Goal: Information Seeking & Learning: Learn about a topic

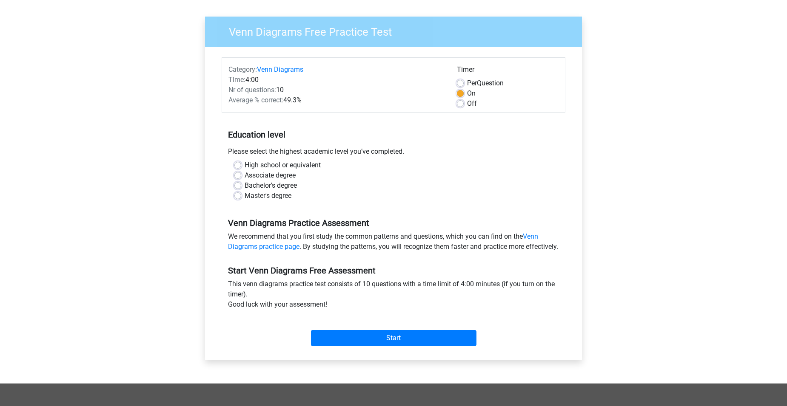
scroll to position [128, 0]
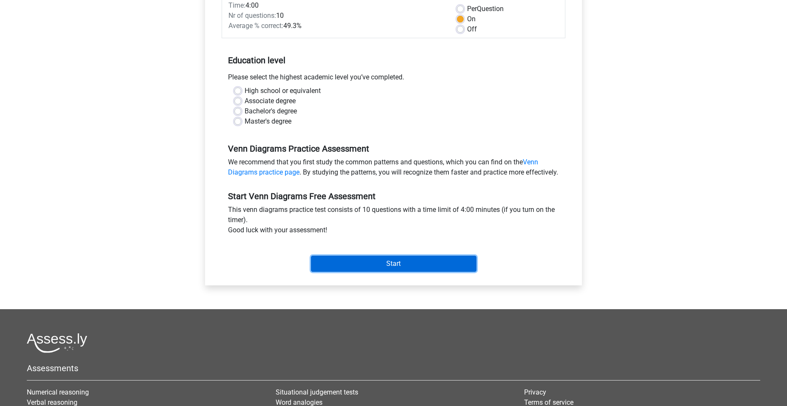
click at [411, 272] on input "Start" at bounding box center [393, 264] width 165 height 16
click at [436, 123] on div "Master's degree" at bounding box center [393, 122] width 318 height 10
click at [282, 120] on label "Master's degree" at bounding box center [267, 122] width 47 height 10
click at [241, 120] on input "Master's degree" at bounding box center [237, 121] width 7 height 9
radio input "true"
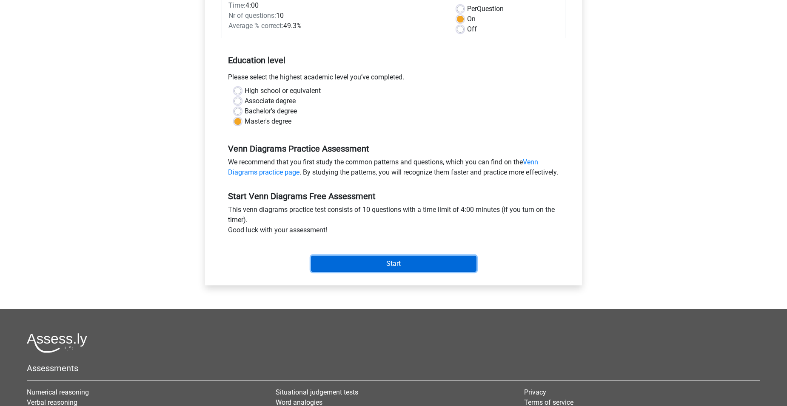
click at [375, 271] on input "Start" at bounding box center [393, 264] width 165 height 16
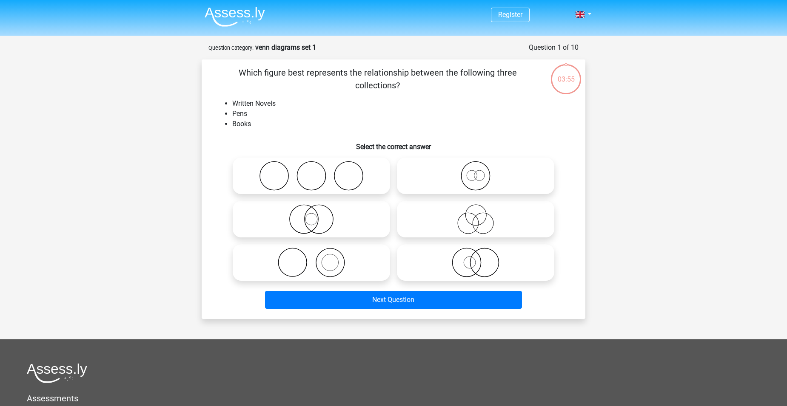
click at [651, 183] on div "Register Nederlands English" at bounding box center [393, 282] width 787 height 564
click at [339, 187] on circle at bounding box center [348, 176] width 28 height 28
click at [317, 172] on input "radio" at bounding box center [314, 169] width 6 height 6
radio input "true"
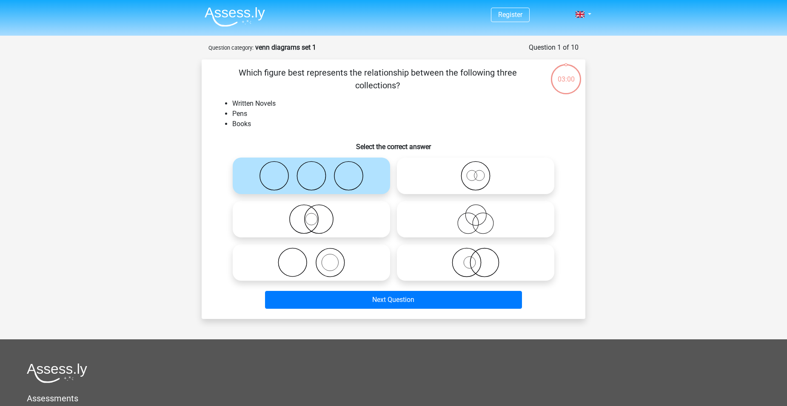
click at [300, 267] on icon at bounding box center [311, 263] width 151 height 30
click at [311, 259] on input "radio" at bounding box center [314, 256] width 6 height 6
radio input "true"
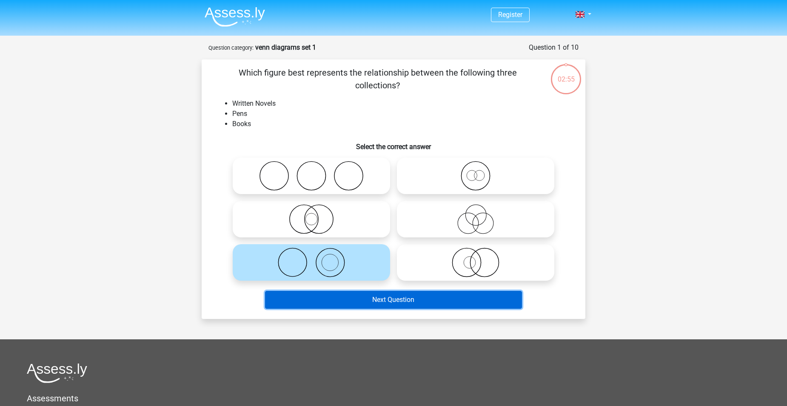
click at [402, 299] on button "Next Question" at bounding box center [393, 300] width 257 height 18
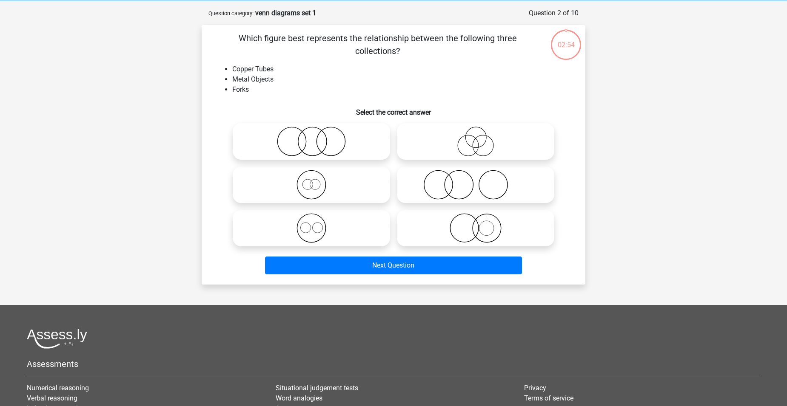
scroll to position [43, 0]
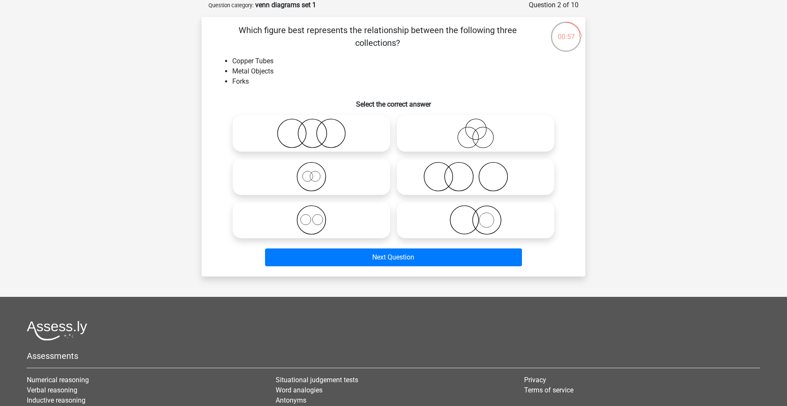
click at [320, 127] on icon at bounding box center [311, 134] width 151 height 30
click at [317, 127] on input "radio" at bounding box center [314, 127] width 6 height 6
radio input "true"
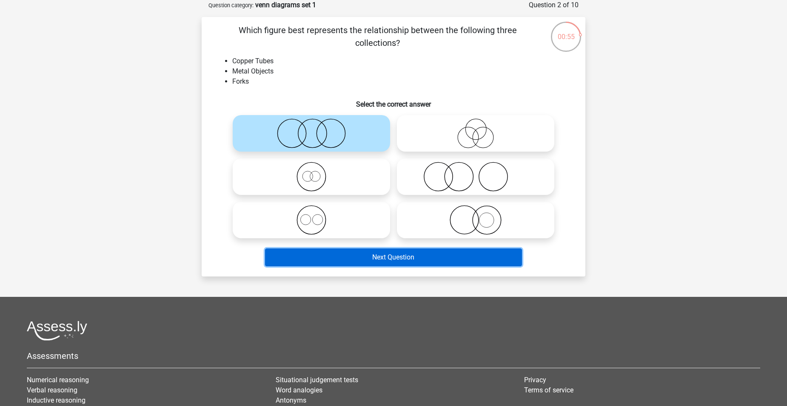
click at [418, 256] on button "Next Question" at bounding box center [393, 258] width 257 height 18
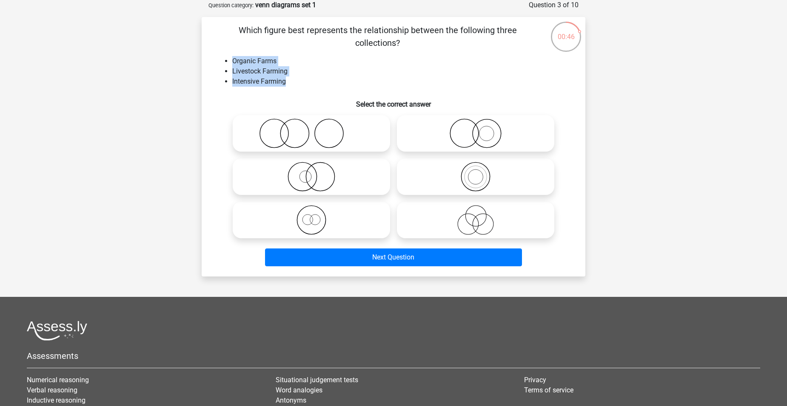
drag, startPoint x: 291, startPoint y: 80, endPoint x: 233, endPoint y: 60, distance: 61.9
click at [233, 60] on ul "Organic Farms Livestock Farming Intensive Farming" at bounding box center [393, 71] width 356 height 31
copy ul "Organic Farms Livestock Farming Intensive Farming"
click at [321, 132] on icon at bounding box center [311, 134] width 151 height 30
click at [317, 129] on input "radio" at bounding box center [314, 127] width 6 height 6
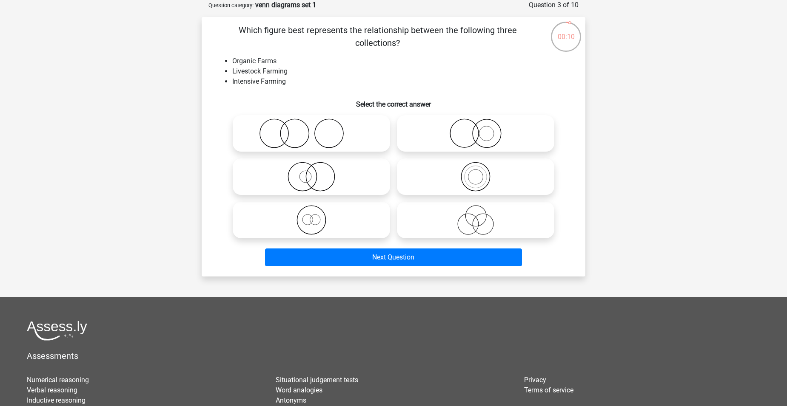
radio input "true"
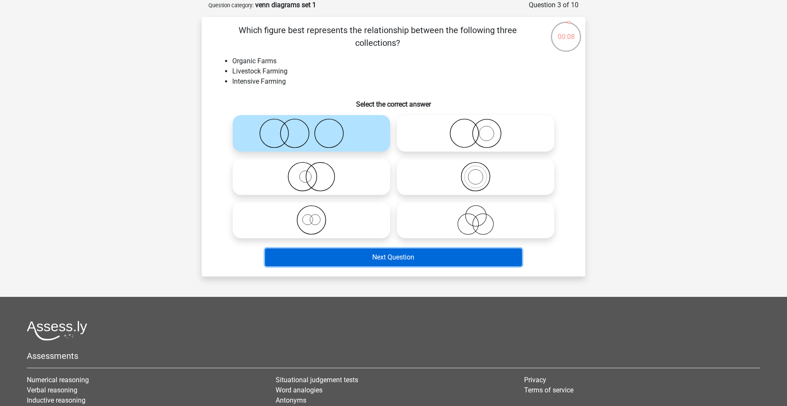
click at [379, 259] on button "Next Question" at bounding box center [393, 258] width 257 height 18
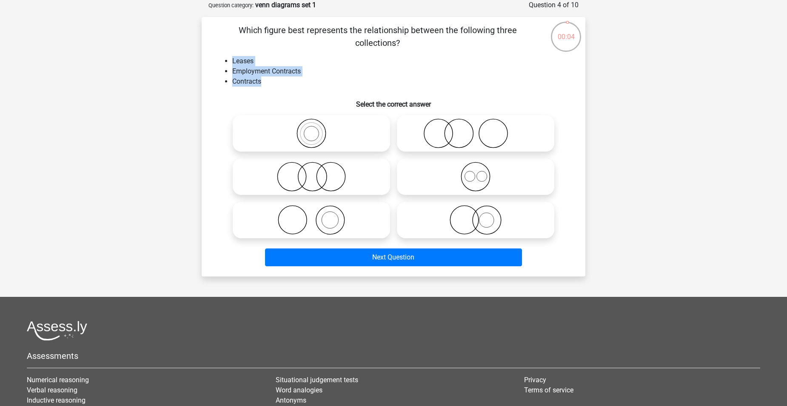
drag, startPoint x: 266, startPoint y: 85, endPoint x: 227, endPoint y: 57, distance: 47.6
click at [227, 57] on ul "Leases Employment Contracts Contracts" at bounding box center [393, 71] width 356 height 31
drag, startPoint x: 227, startPoint y: 57, endPoint x: 250, endPoint y: 74, distance: 28.2
copy ul "Leases Employment Contracts Contracts"
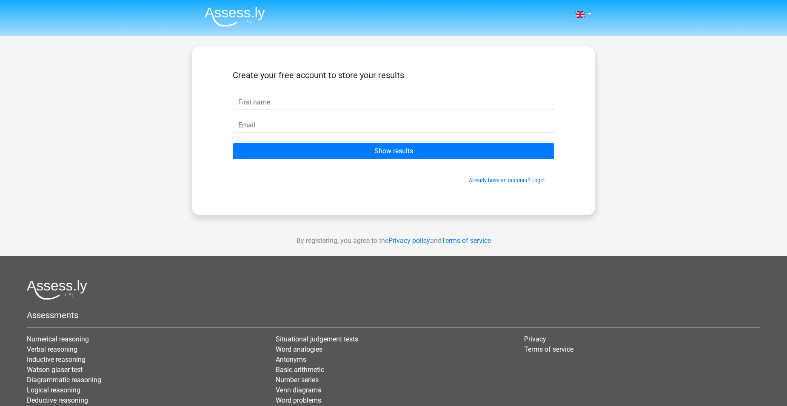
click at [657, 179] on div "Nederlands English" at bounding box center [393, 240] width 787 height 481
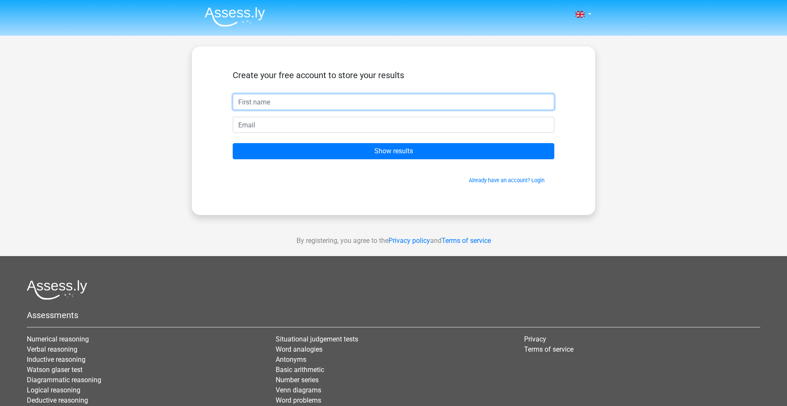
click at [438, 103] on input "text" at bounding box center [393, 102] width 321 height 16
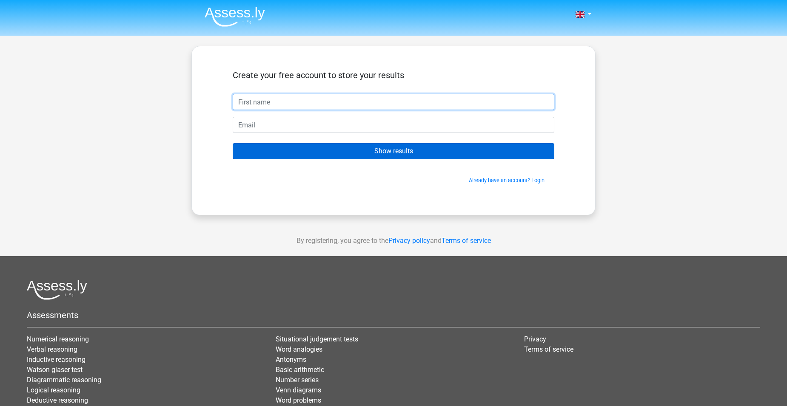
type input "[DEMOGRAPHIC_DATA]"
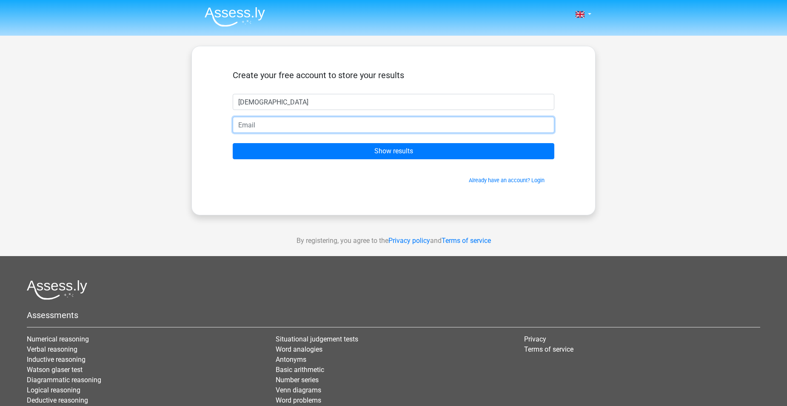
click at [315, 125] on input "email" at bounding box center [393, 125] width 321 height 16
type input "[EMAIL_ADDRESS][DOMAIN_NAME]"
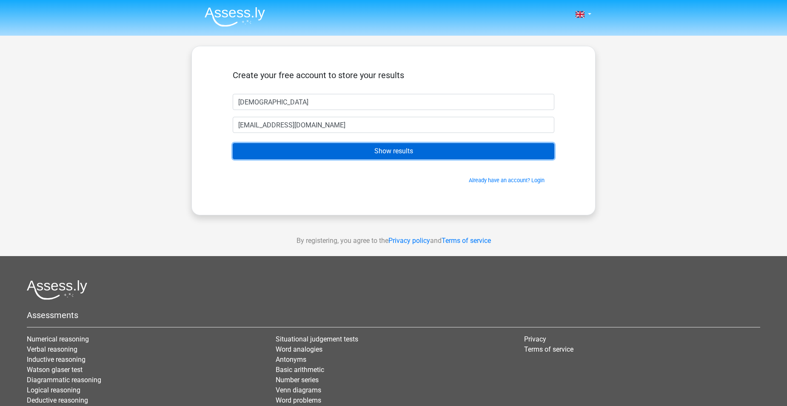
click at [306, 154] on input "Show results" at bounding box center [393, 151] width 321 height 16
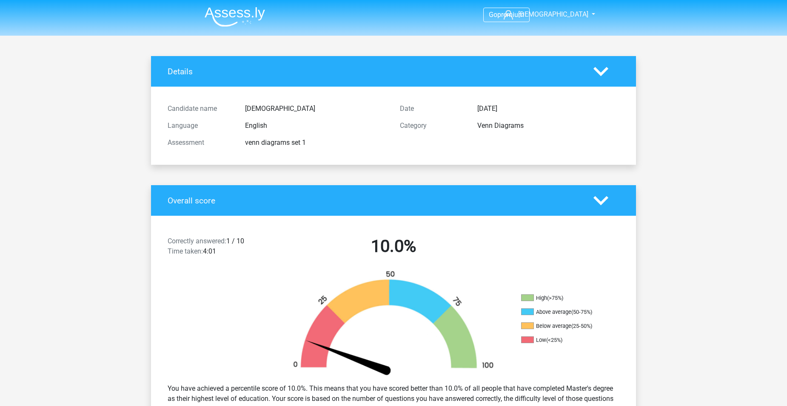
click at [597, 200] on polygon at bounding box center [600, 200] width 15 height 9
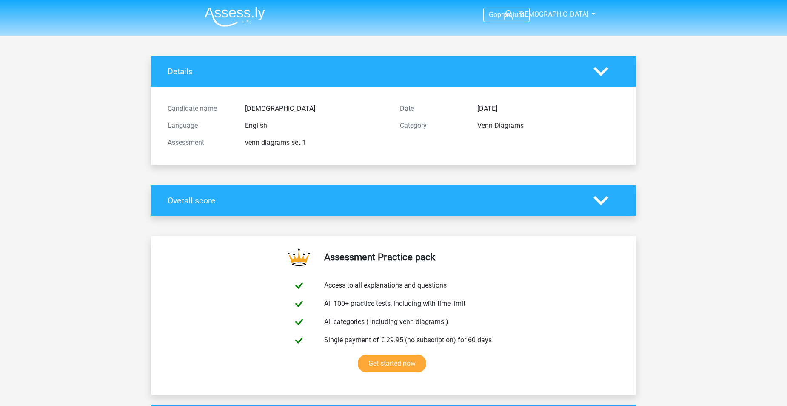
click at [597, 200] on polygon at bounding box center [600, 200] width 15 height 9
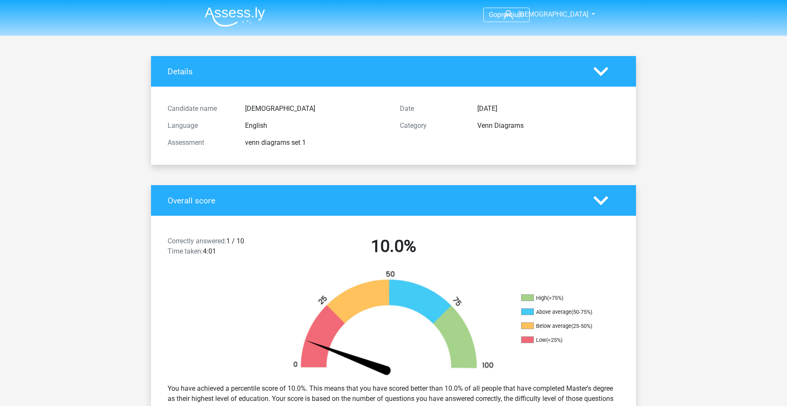
click at [597, 200] on polygon at bounding box center [600, 200] width 15 height 9
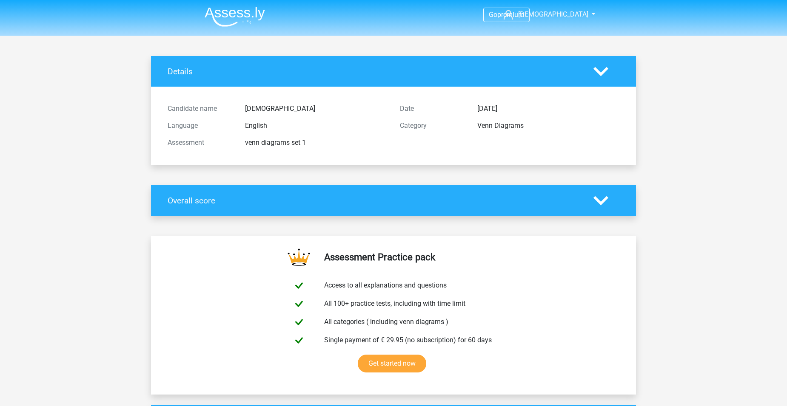
click at [597, 70] on polygon at bounding box center [600, 71] width 15 height 9
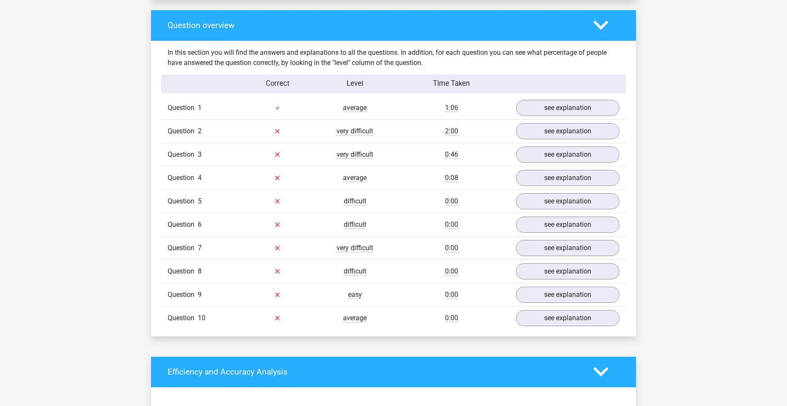
scroll to position [340, 0]
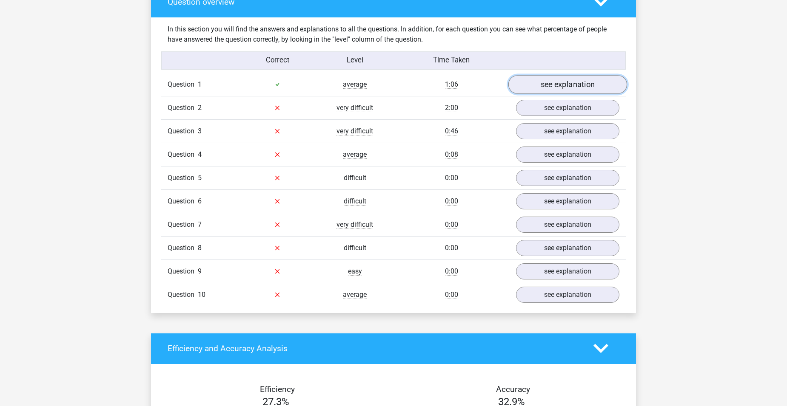
click at [570, 85] on link "see explanation" at bounding box center [567, 84] width 119 height 19
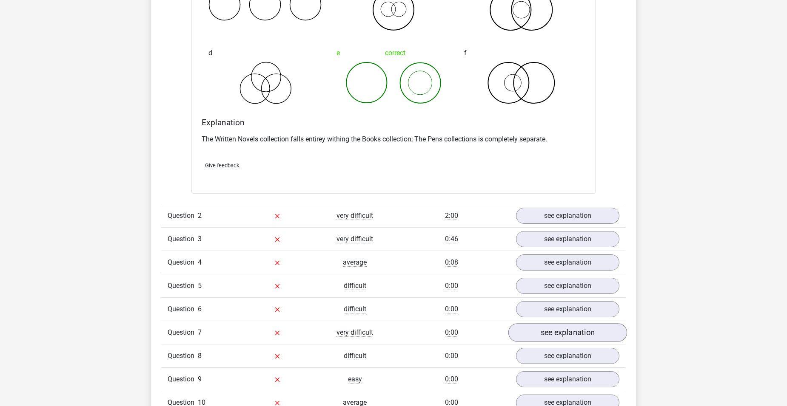
scroll to position [595, 0]
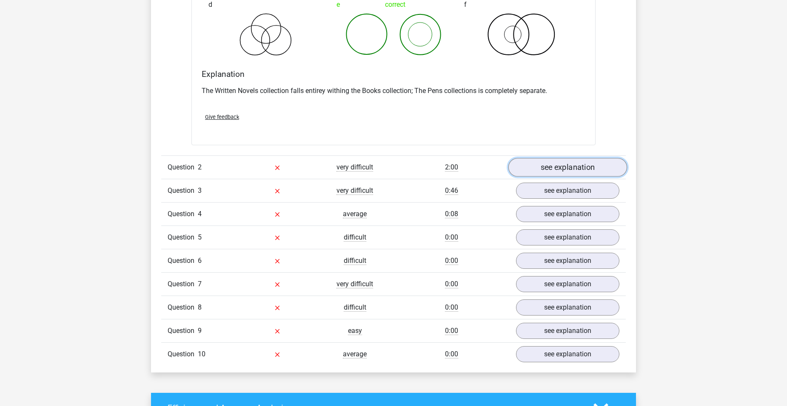
click at [563, 173] on link "see explanation" at bounding box center [567, 167] width 119 height 19
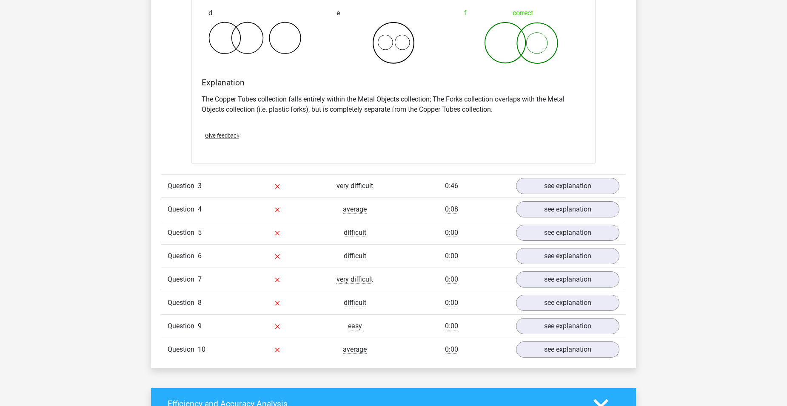
scroll to position [935, 0]
click at [577, 185] on link "see explanation" at bounding box center [567, 185] width 119 height 19
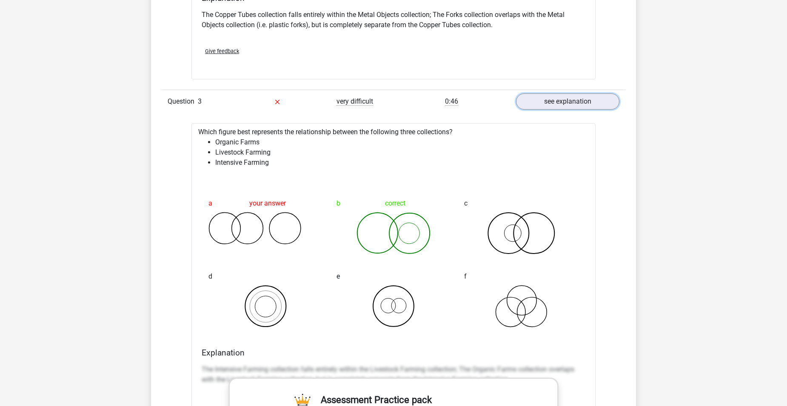
scroll to position [1020, 0]
click at [244, 150] on li "Livestock Farming" at bounding box center [401, 152] width 373 height 10
copy li "Livestock Farming"
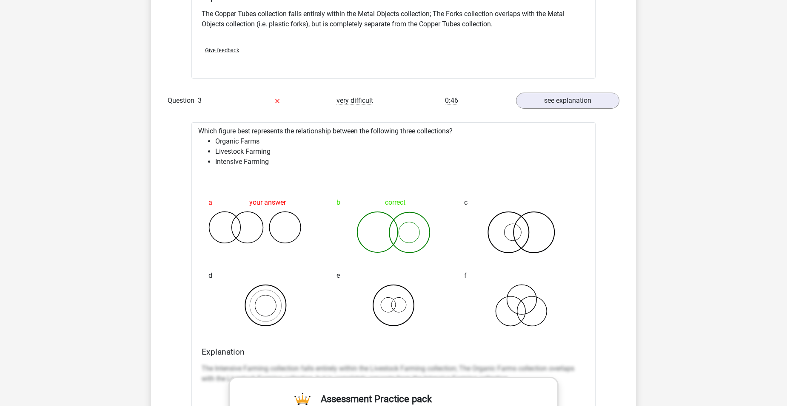
click at [250, 164] on li "Intensive Farming" at bounding box center [401, 162] width 373 height 10
copy div "Intensive Farming"
click at [119, 203] on div "Go premium Islam eslamsabri@rocketmail.com" at bounding box center [393, 348] width 787 height 2737
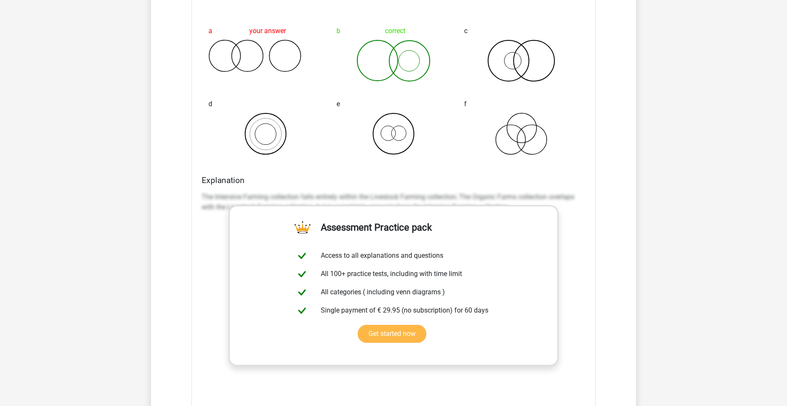
scroll to position [1276, 0]
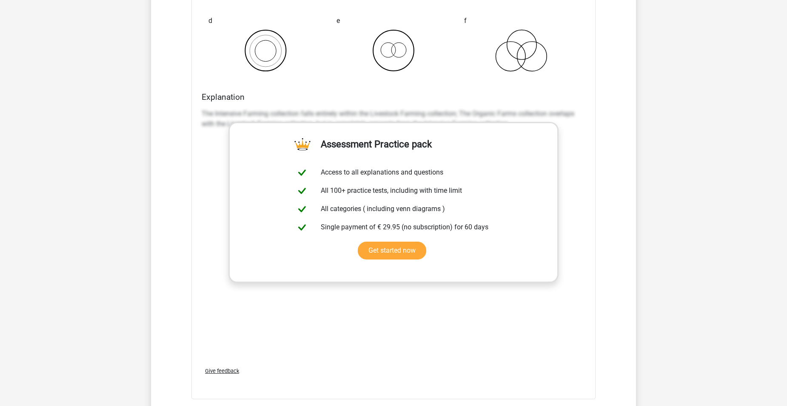
click at [503, 107] on div "The Intensive Farming collection falls entirely within the Livestock Farming co…" at bounding box center [394, 122] width 384 height 34
click at [569, 163] on div "The Intensive Farming collection falls entirely within the Livestock Farming co…" at bounding box center [394, 232] width 384 height 255
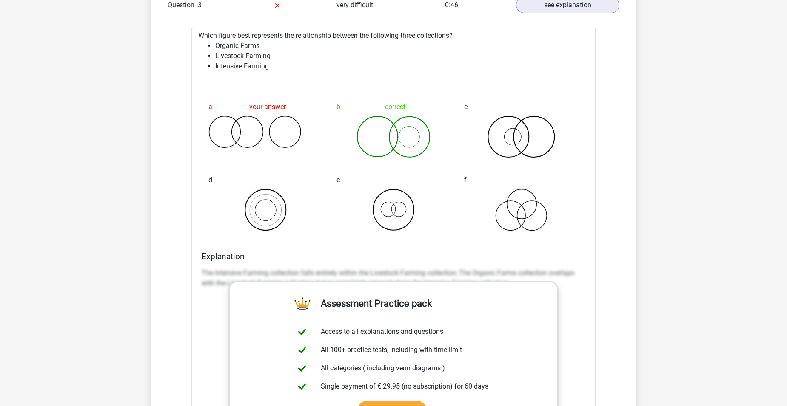
scroll to position [1106, 0]
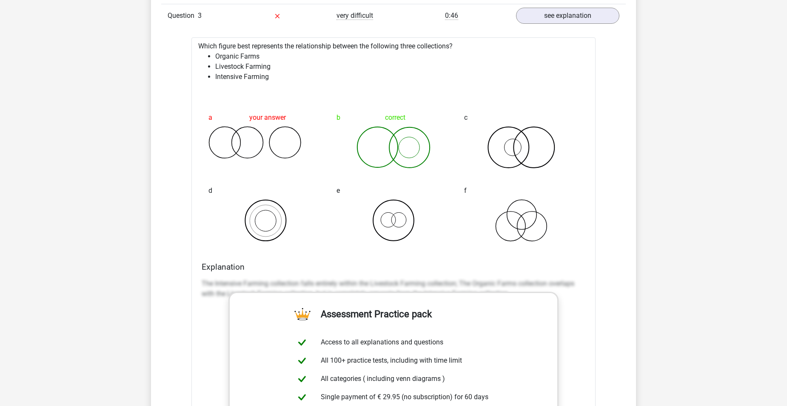
click at [499, 275] on div "Explanation The Intensive Farming collection falls entirely within the Livestoc…" at bounding box center [393, 396] width 390 height 268
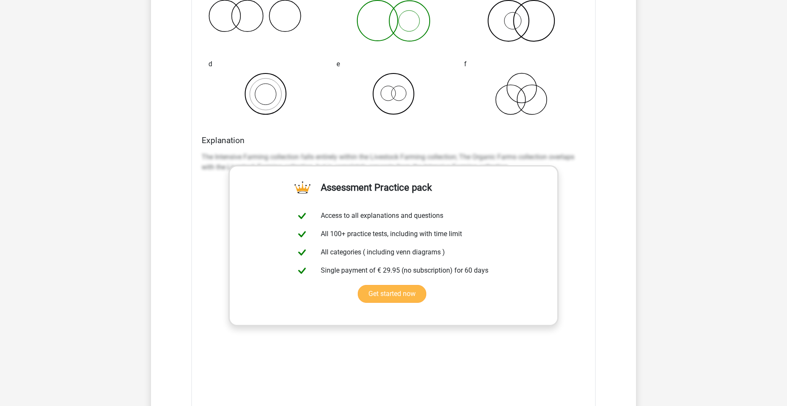
scroll to position [1233, 0]
click at [391, 291] on link "Get started now" at bounding box center [392, 293] width 68 height 18
click at [583, 215] on div "The Intensive Farming collection falls entirely within the Livestock Farming co…" at bounding box center [394, 275] width 384 height 255
click at [582, 216] on div "The Intensive Farming collection falls entirely within the Livestock Farming co…" at bounding box center [394, 275] width 384 height 255
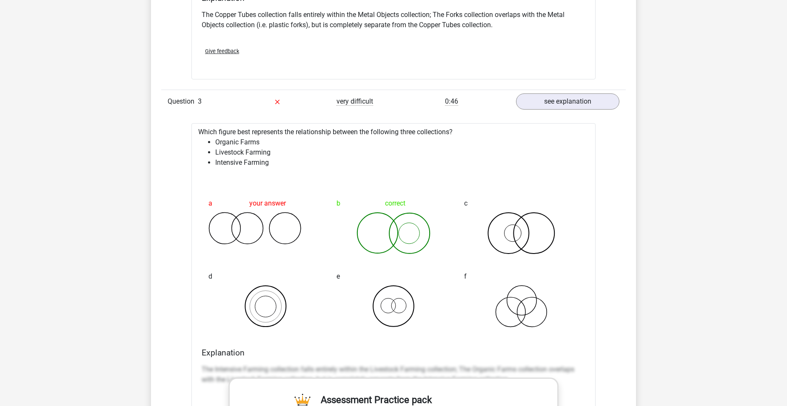
scroll to position [1020, 0]
click at [578, 103] on link "see explanation" at bounding box center [567, 100] width 119 height 19
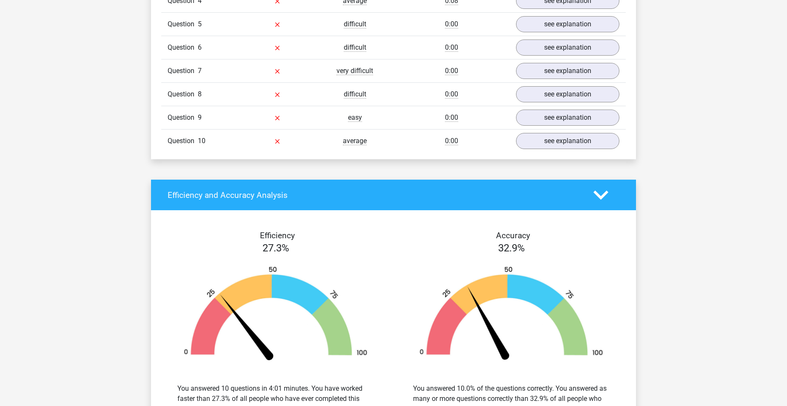
scroll to position [1148, 0]
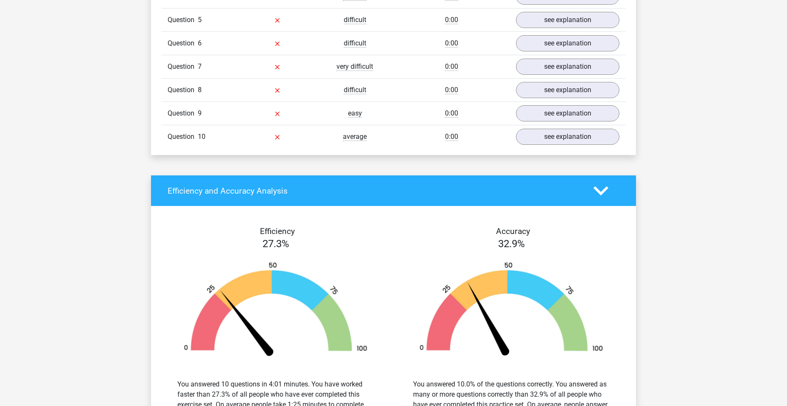
click at [600, 187] on icon at bounding box center [600, 191] width 15 height 15
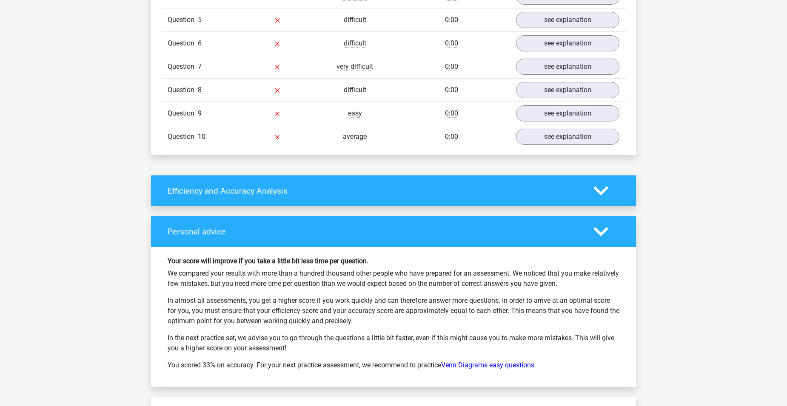
click at [598, 234] on icon at bounding box center [600, 232] width 15 height 15
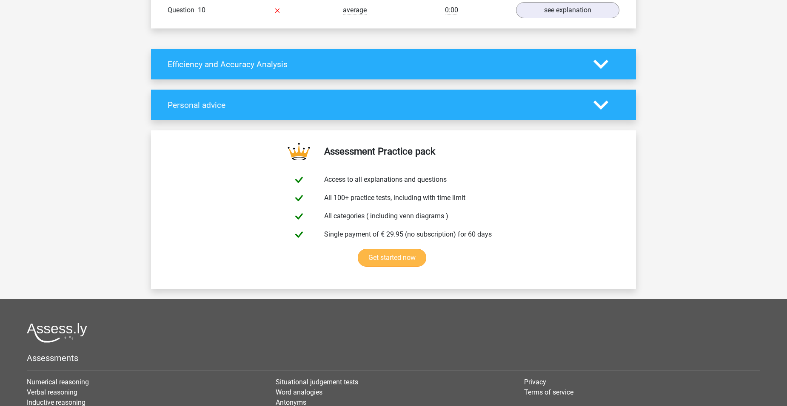
scroll to position [1276, 0]
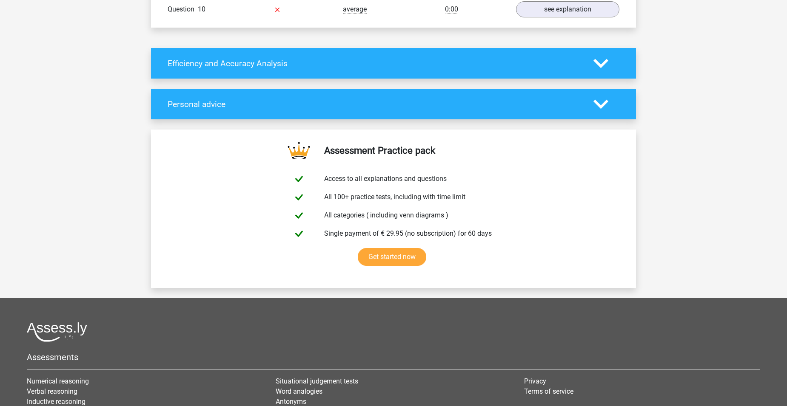
click at [605, 106] on icon at bounding box center [600, 104] width 15 height 15
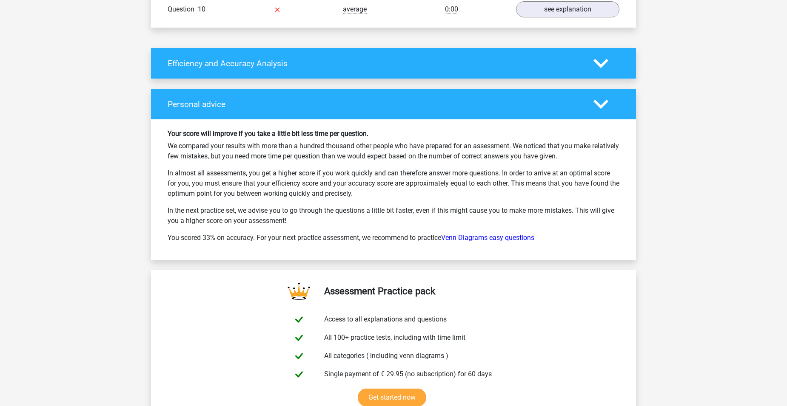
click at [603, 107] on icon at bounding box center [600, 104] width 15 height 15
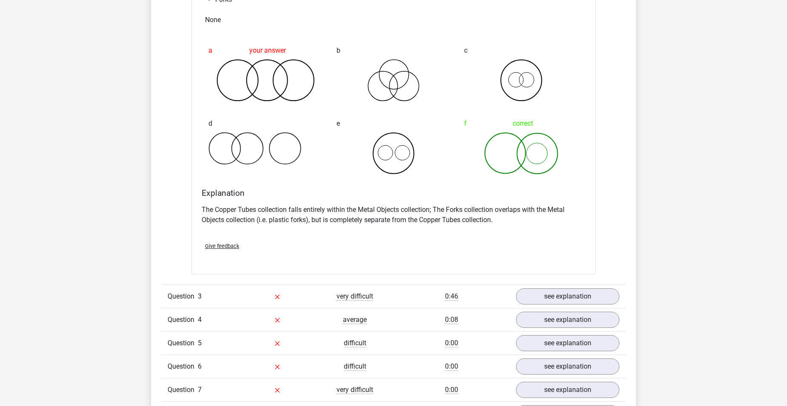
scroll to position [850, 0]
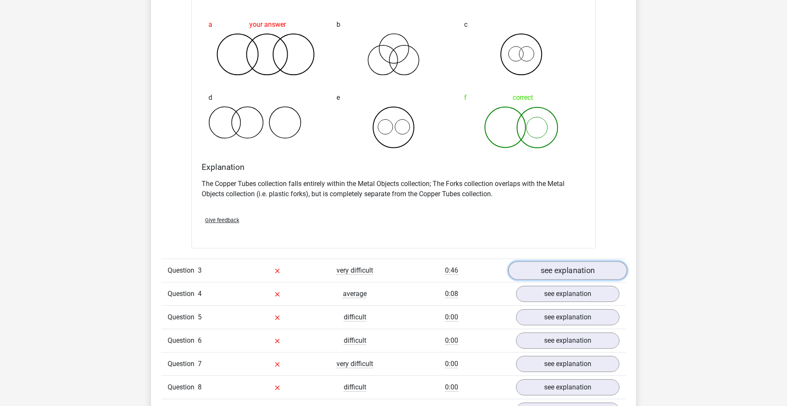
click at [564, 263] on link "see explanation" at bounding box center [567, 270] width 119 height 19
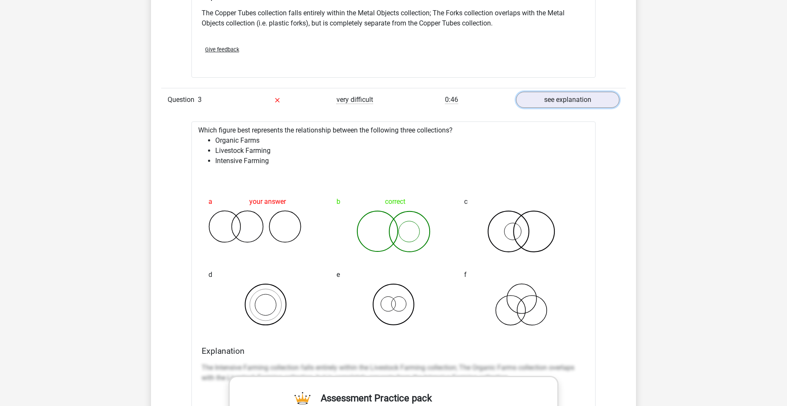
scroll to position [978, 0]
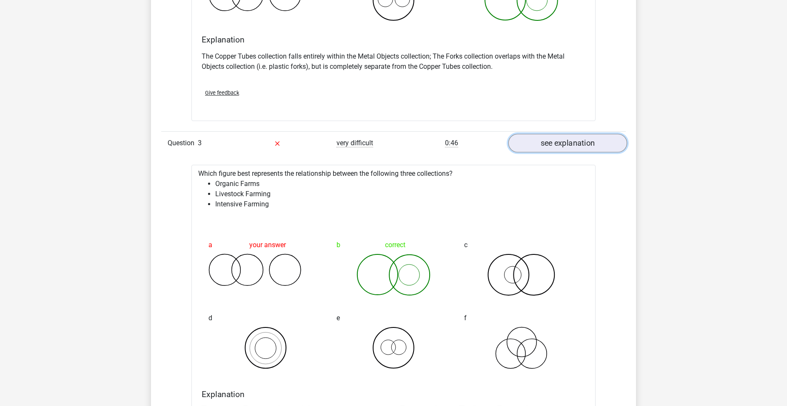
click at [554, 142] on link "see explanation" at bounding box center [567, 143] width 119 height 19
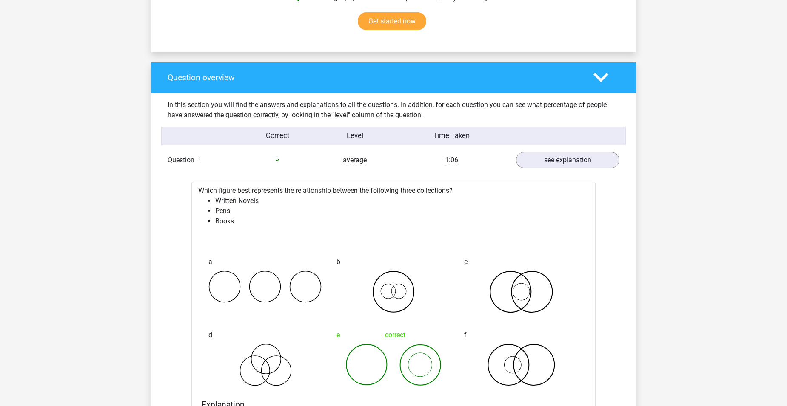
scroll to position [255, 0]
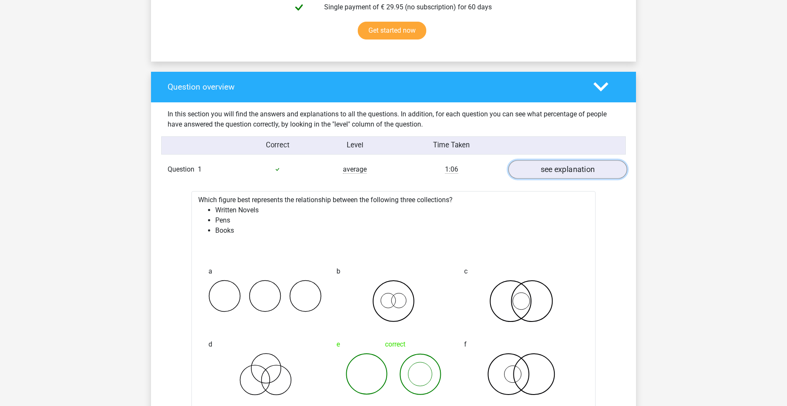
click at [589, 169] on link "see explanation" at bounding box center [567, 169] width 119 height 19
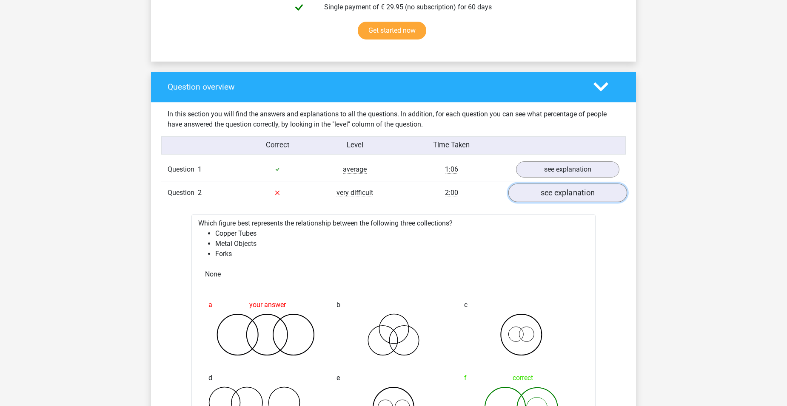
click at [573, 198] on link "see explanation" at bounding box center [567, 193] width 119 height 19
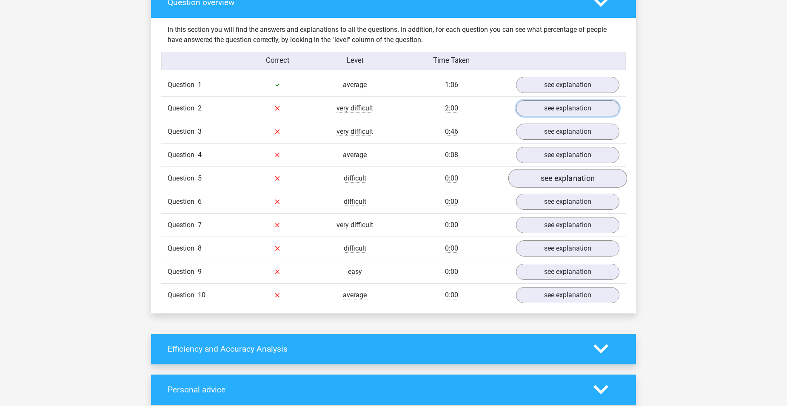
scroll to position [340, 0]
click at [566, 131] on link "see explanation" at bounding box center [567, 131] width 119 height 19
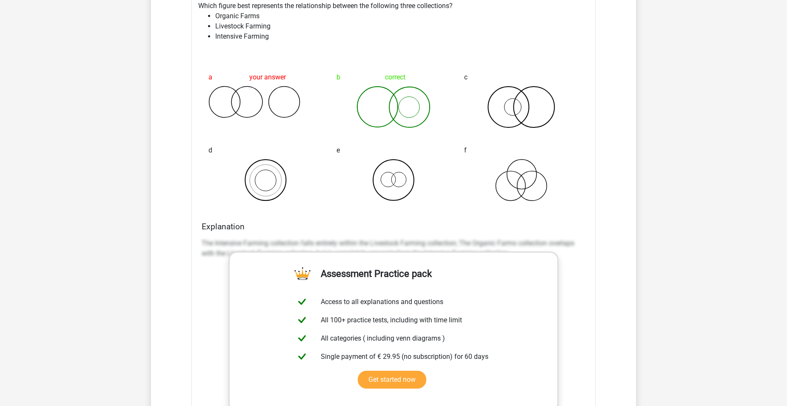
scroll to position [510, 0]
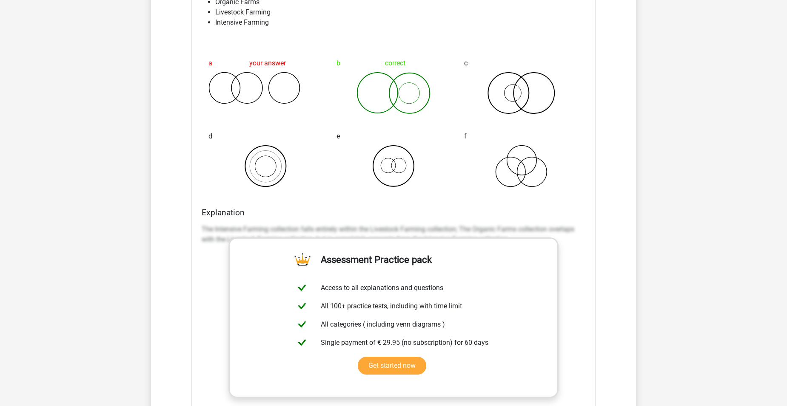
click at [574, 192] on div "f" at bounding box center [521, 157] width 128 height 73
click at [615, 308] on div "Question 1 average 1:06 see explanation Which figure best represents the relati…" at bounding box center [394, 296] width 452 height 786
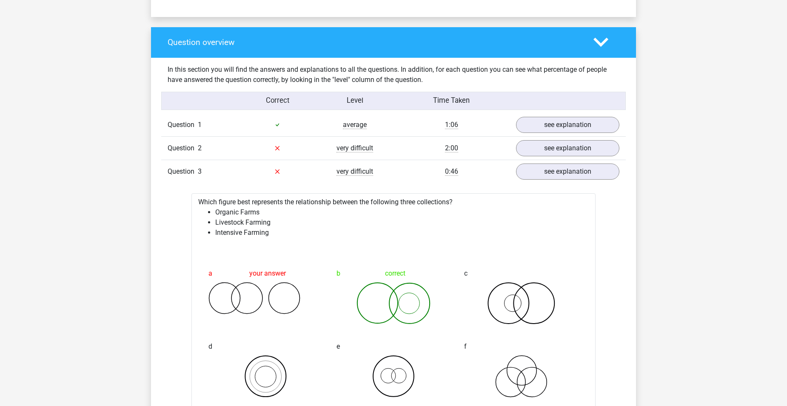
scroll to position [298, 0]
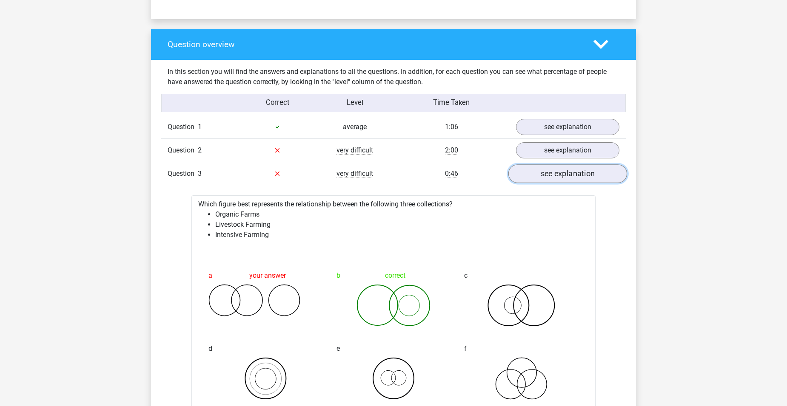
click at [529, 174] on link "see explanation" at bounding box center [567, 174] width 119 height 19
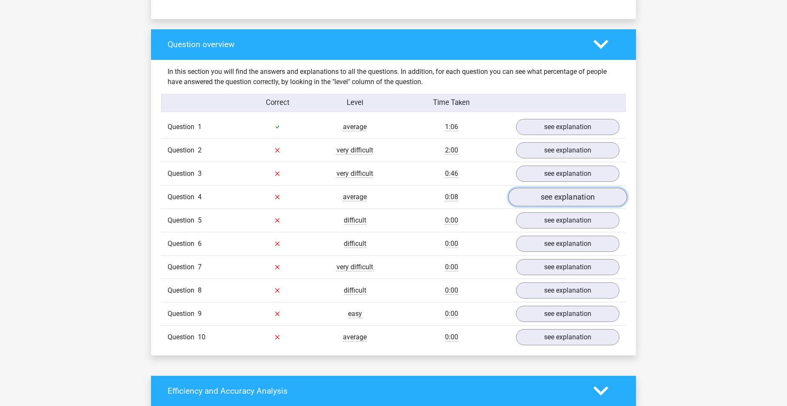
click at [548, 198] on link "see explanation" at bounding box center [567, 197] width 119 height 19
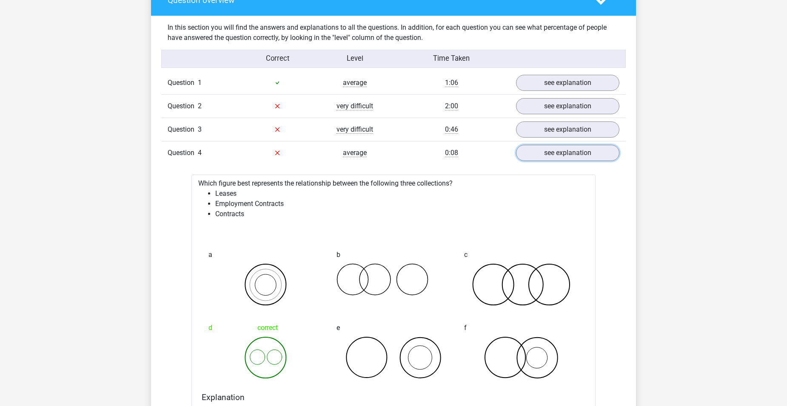
scroll to position [383, 0]
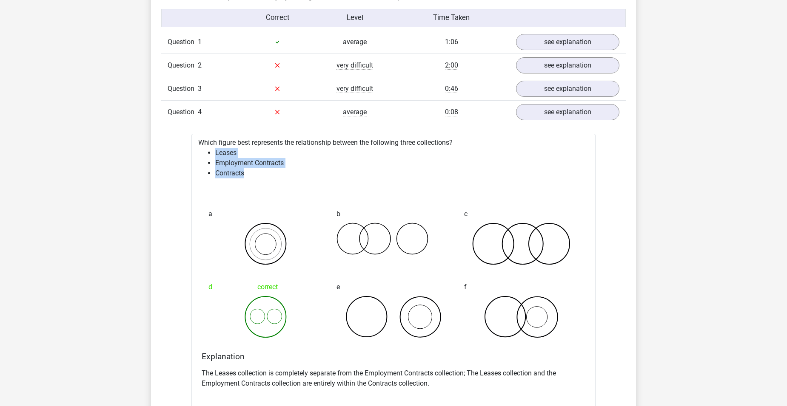
drag, startPoint x: 252, startPoint y: 176, endPoint x: 209, endPoint y: 157, distance: 47.6
click at [209, 157] on ul "Leases Employment Contracts Contracts" at bounding box center [393, 163] width 390 height 31
drag, startPoint x: 209, startPoint y: 157, endPoint x: 233, endPoint y: 160, distance: 24.9
copy ul "Leases Employment Contracts Contracts"
click at [750, 111] on div "Go premium Islam eslamsabri@rocketmail.com" at bounding box center [393, 354] width 787 height 1474
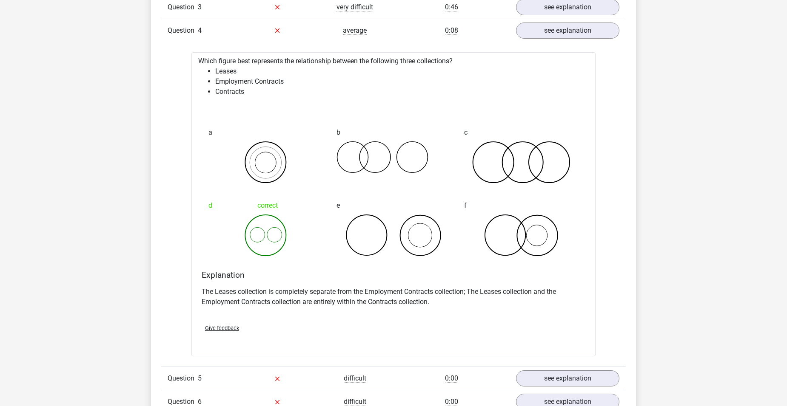
scroll to position [425, 0]
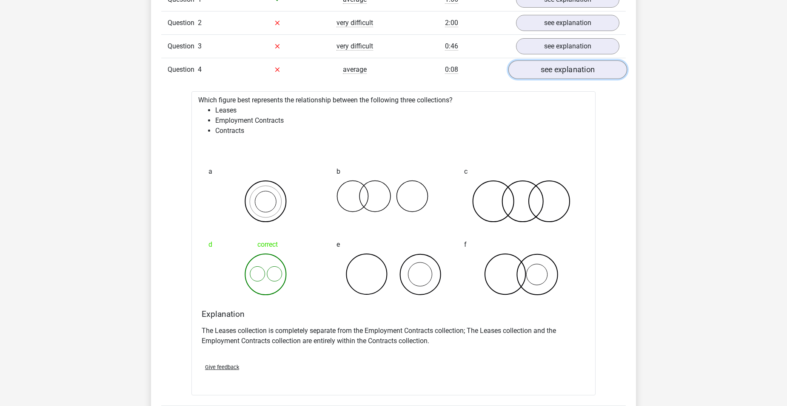
click at [546, 64] on link "see explanation" at bounding box center [567, 69] width 119 height 19
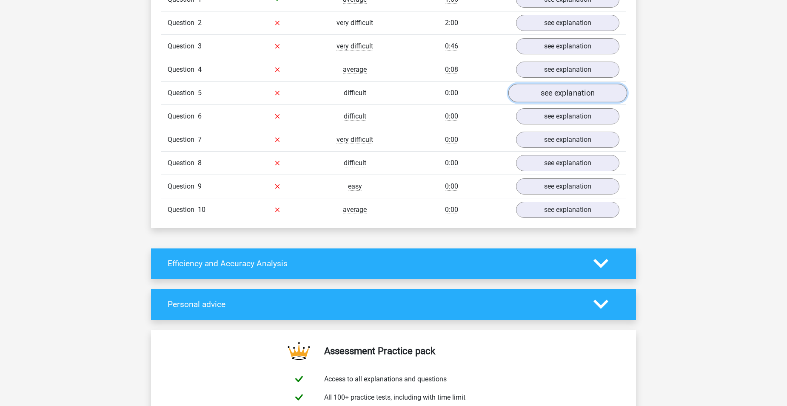
click at [546, 95] on link "see explanation" at bounding box center [567, 93] width 119 height 19
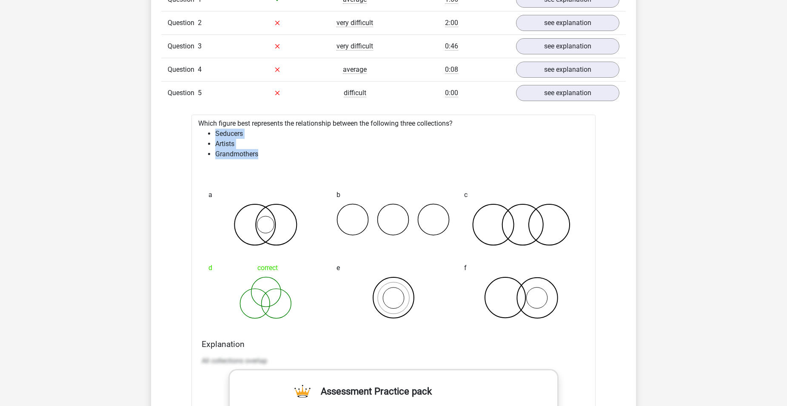
drag, startPoint x: 265, startPoint y: 156, endPoint x: 207, endPoint y: 136, distance: 60.8
click at [207, 136] on ul "Seducers Artists Grandmothers" at bounding box center [393, 144] width 390 height 31
drag, startPoint x: 207, startPoint y: 136, endPoint x: 220, endPoint y: 146, distance: 15.5
copy ul "Seducers Artists Grandmothers"
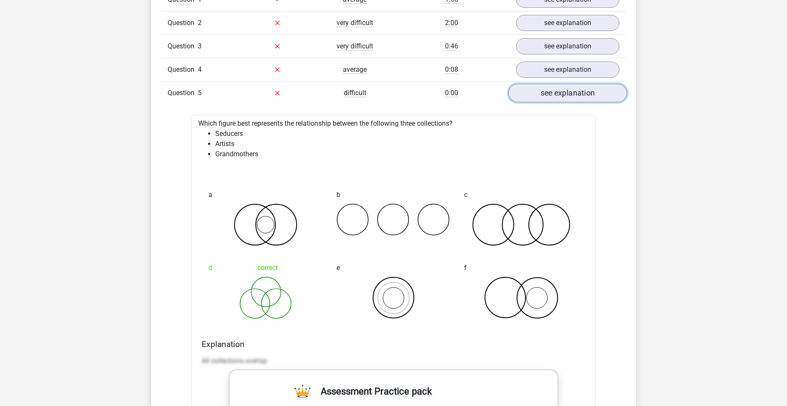
click at [543, 94] on link "see explanation" at bounding box center [567, 93] width 119 height 19
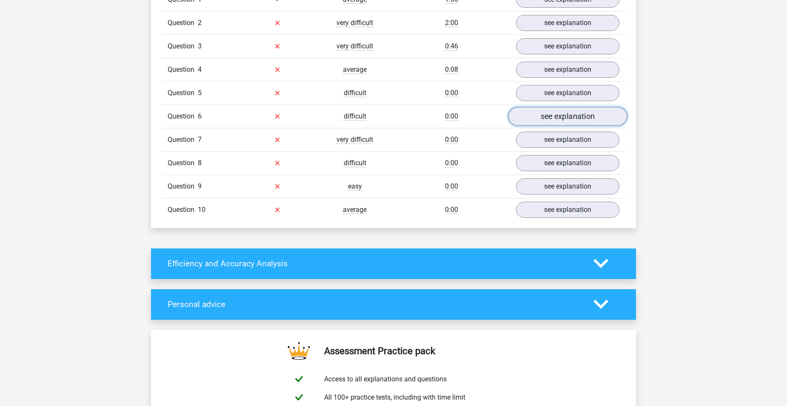
click at [540, 113] on link "see explanation" at bounding box center [567, 116] width 119 height 19
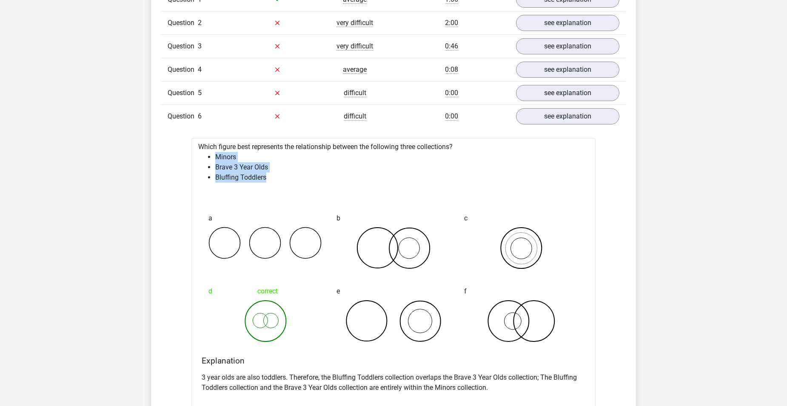
drag, startPoint x: 285, startPoint y: 184, endPoint x: 215, endPoint y: 160, distance: 74.1
click at [215, 160] on div "Which figure best represents the relationship between the following three colle…" at bounding box center [393, 290] width 404 height 304
drag, startPoint x: 215, startPoint y: 160, endPoint x: 221, endPoint y: 161, distance: 5.6
copy div "Minors Brave 3 Year Olds Bluffing Toddlers"
click at [679, 166] on div "Go premium Islam eslamsabri@rocketmail.com" at bounding box center [393, 312] width 787 height 1474
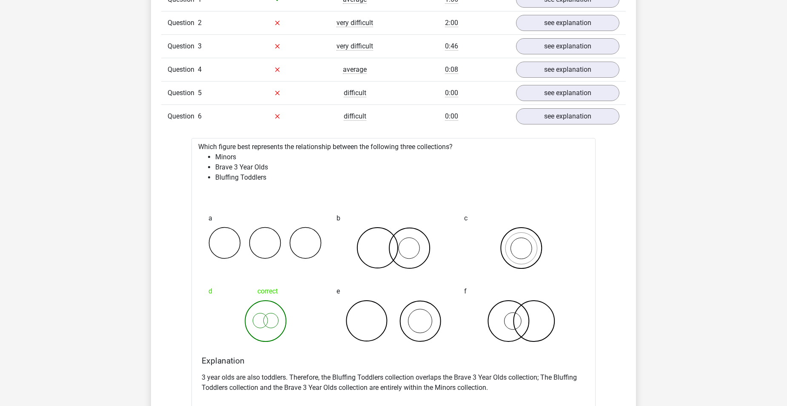
click at [635, 159] on div "Question overview In this section you will find the answers and explanations to…" at bounding box center [393, 227] width 485 height 651
click at [567, 114] on link "see explanation" at bounding box center [567, 116] width 119 height 19
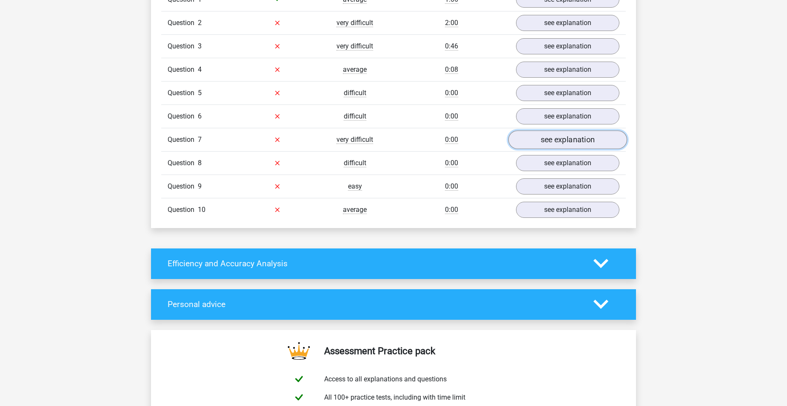
click at [555, 144] on link "see explanation" at bounding box center [567, 140] width 119 height 19
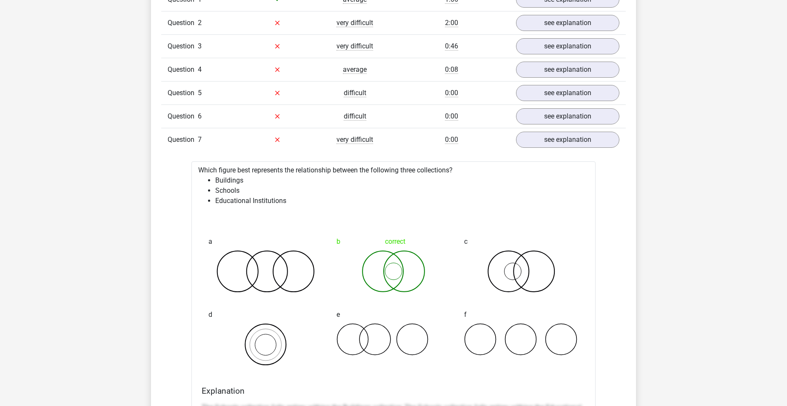
click at [282, 203] on li "Educational Institutions" at bounding box center [401, 201] width 373 height 10
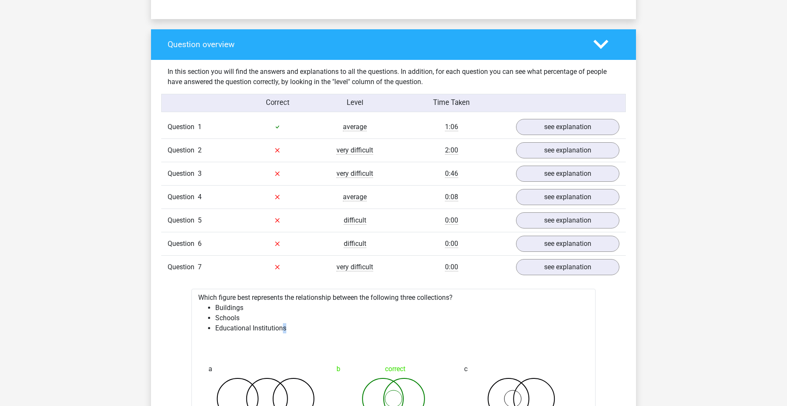
scroll to position [255, 0]
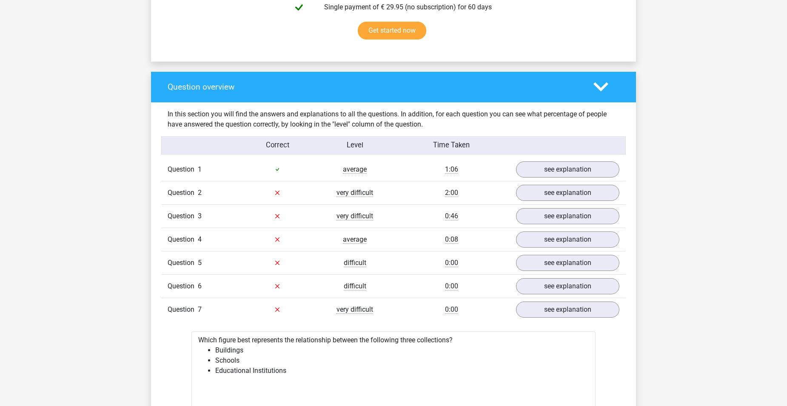
click at [267, 370] on li "Educational Institutions" at bounding box center [401, 371] width 373 height 10
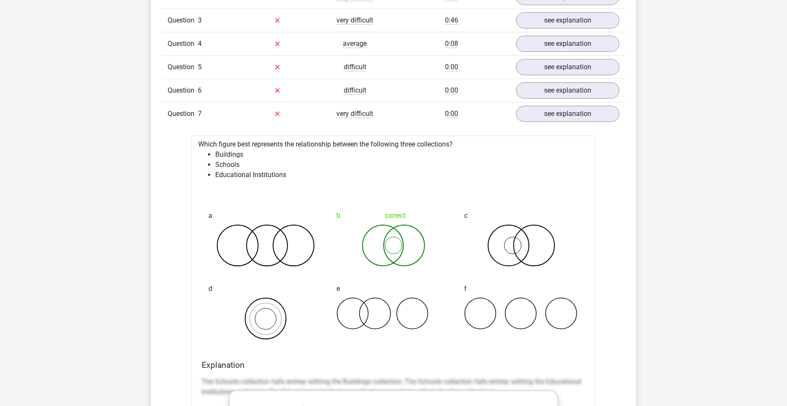
scroll to position [468, 0]
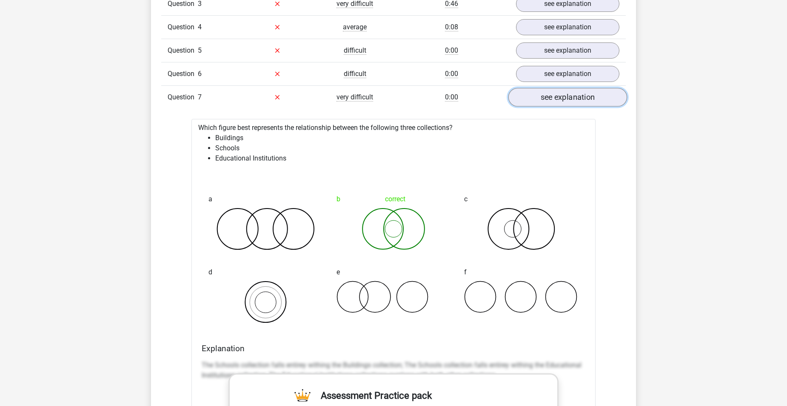
click at [576, 98] on link "see explanation" at bounding box center [567, 97] width 119 height 19
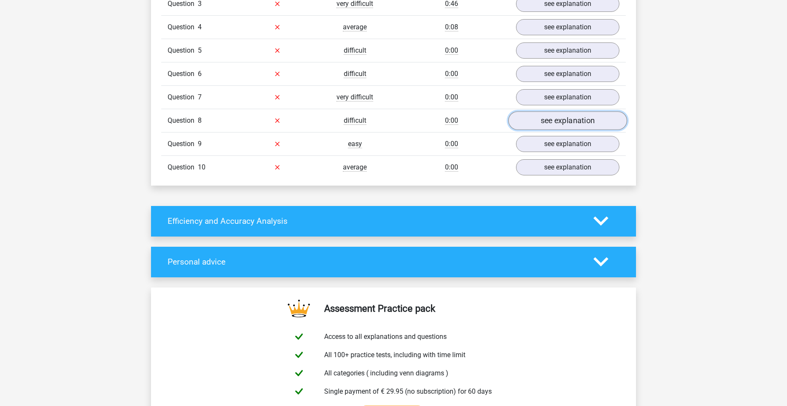
click at [559, 128] on link "see explanation" at bounding box center [567, 120] width 119 height 19
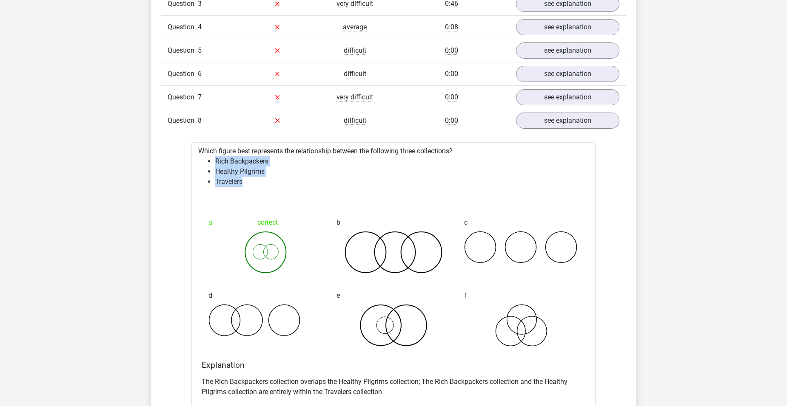
drag, startPoint x: 246, startPoint y: 182, endPoint x: 214, endPoint y: 164, distance: 36.5
click at [214, 164] on ul "Rich Backpackers Healthy Pilgrims Travelers" at bounding box center [393, 171] width 390 height 31
drag, startPoint x: 214, startPoint y: 164, endPoint x: 221, endPoint y: 173, distance: 11.2
copy ul "Rich Backpackers Healthy Pilgrims Travelers"
click at [685, 292] on div "Go premium Islam eslamsabri@rocketmail.com" at bounding box center [393, 269] width 787 height 1474
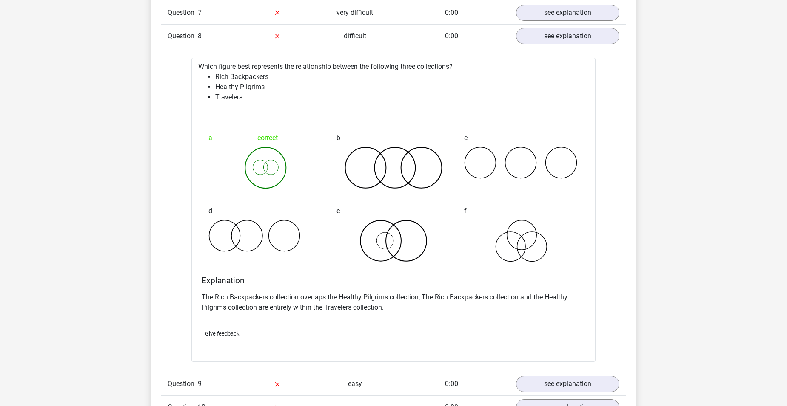
scroll to position [553, 0]
click at [707, 238] on div "Go premium Islam eslamsabri@rocketmail.com" at bounding box center [393, 184] width 787 height 1474
click at [716, 282] on div "Go premium Islam eslamsabri@rocketmail.com" at bounding box center [393, 184] width 787 height 1474
click at [588, 41] on link "see explanation" at bounding box center [567, 35] width 119 height 19
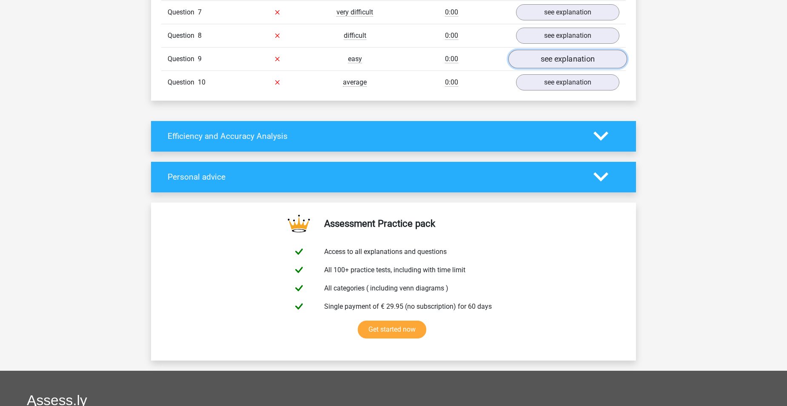
click at [588, 61] on link "see explanation" at bounding box center [567, 59] width 119 height 19
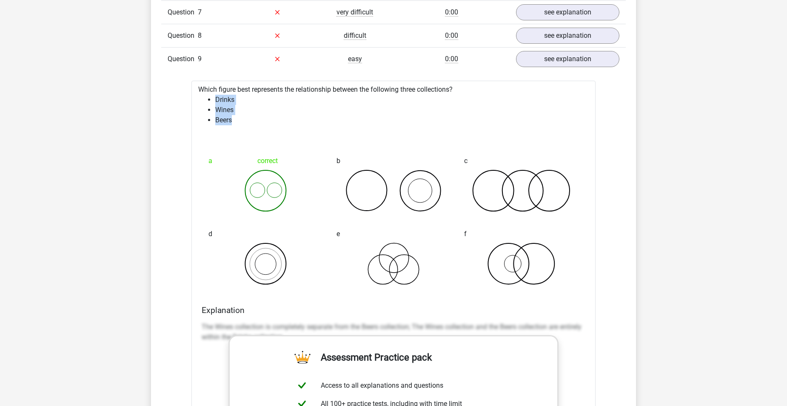
drag, startPoint x: 236, startPoint y: 122, endPoint x: 211, endPoint y: 103, distance: 31.1
click at [211, 103] on ul "Drinks Wines Beers" at bounding box center [393, 110] width 390 height 31
drag, startPoint x: 211, startPoint y: 103, endPoint x: 228, endPoint y: 111, distance: 18.8
copy ul "Drinks Wines Beers"
click at [700, 264] on div "Go premium Islam eslamsabri@rocketmail.com" at bounding box center [393, 298] width 787 height 1702
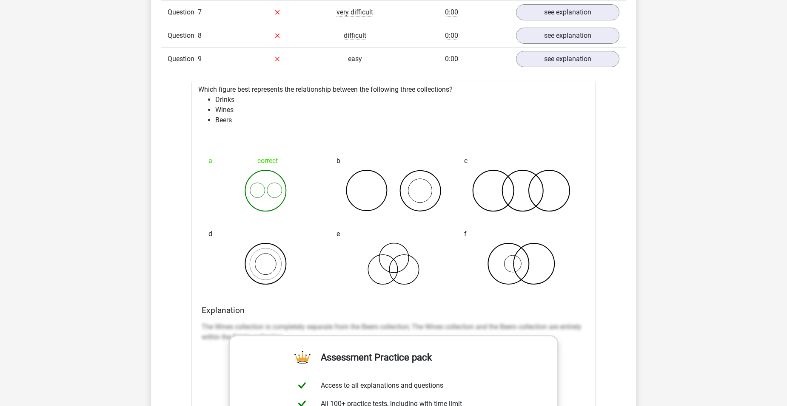
click at [697, 304] on div "Go premium Islam eslamsabri@rocketmail.com" at bounding box center [393, 298] width 787 height 1702
click at [613, 59] on link "see explanation" at bounding box center [567, 59] width 119 height 19
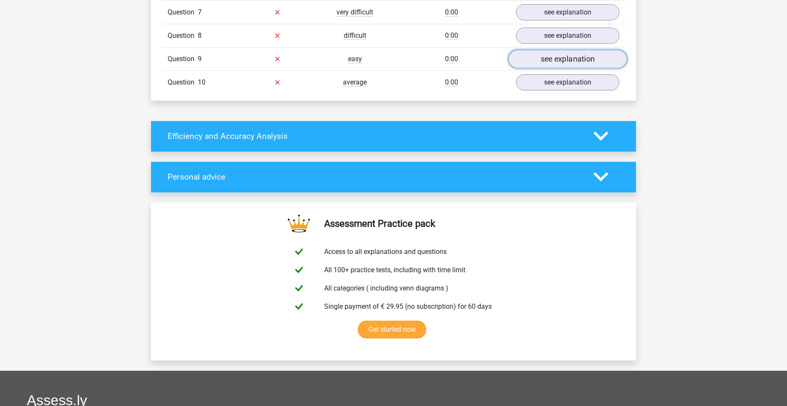
click at [613, 59] on link "see explanation" at bounding box center [567, 59] width 119 height 19
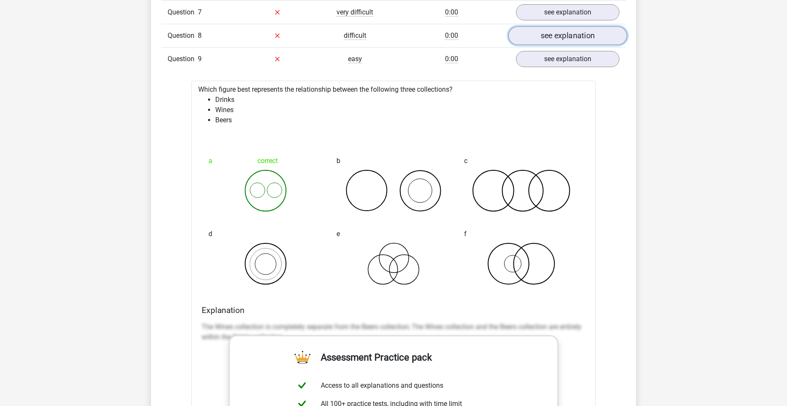
click at [578, 34] on link "see explanation" at bounding box center [567, 35] width 119 height 19
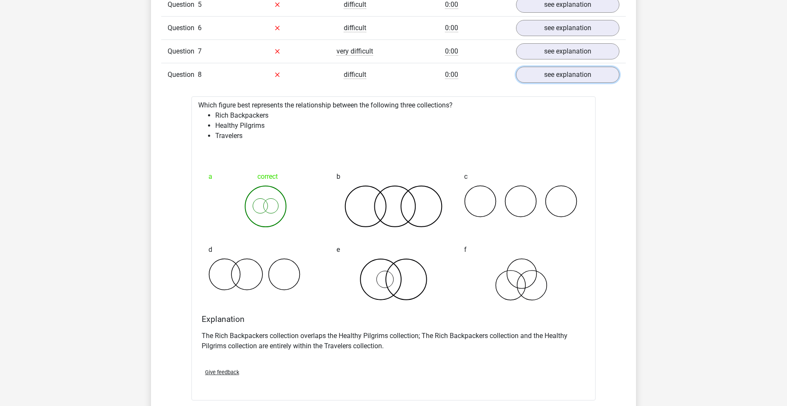
scroll to position [510, 0]
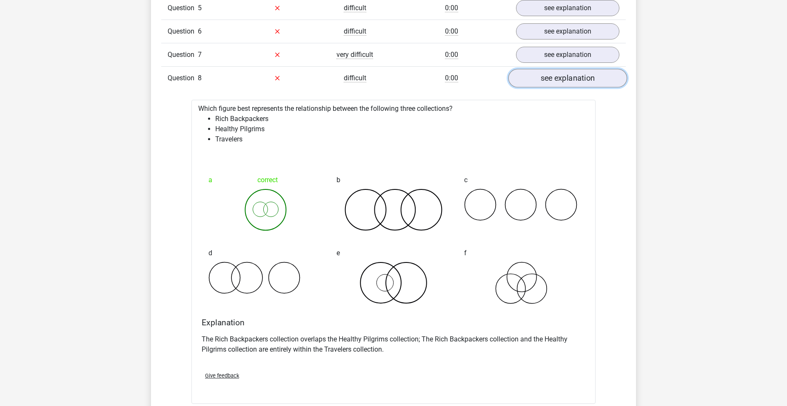
click at [578, 78] on link "see explanation" at bounding box center [567, 78] width 119 height 19
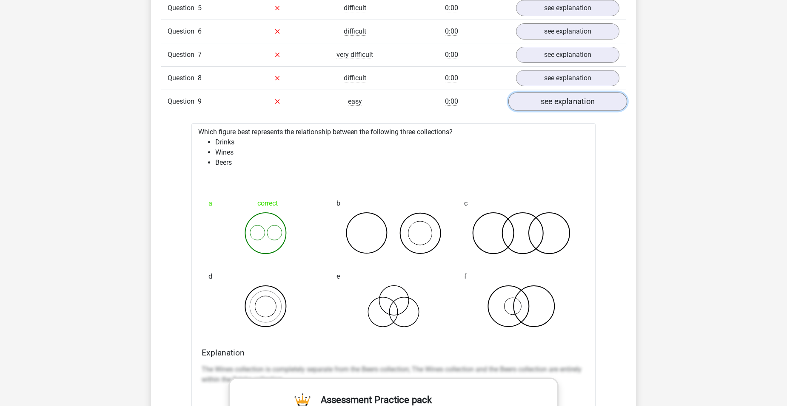
click at [571, 106] on link "see explanation" at bounding box center [567, 101] width 119 height 19
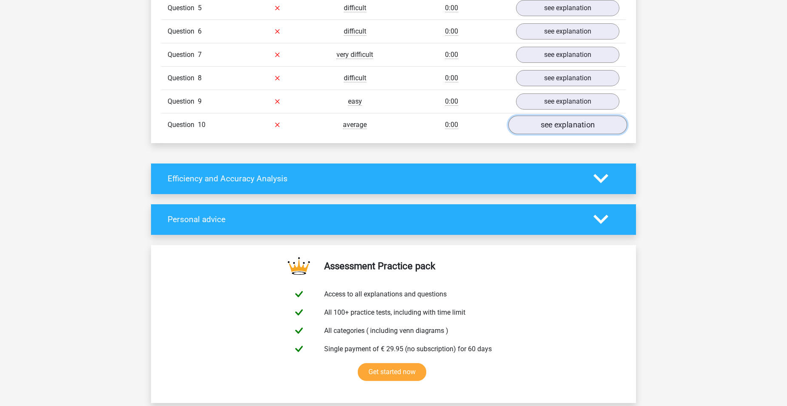
click at [567, 120] on link "see explanation" at bounding box center [567, 125] width 119 height 19
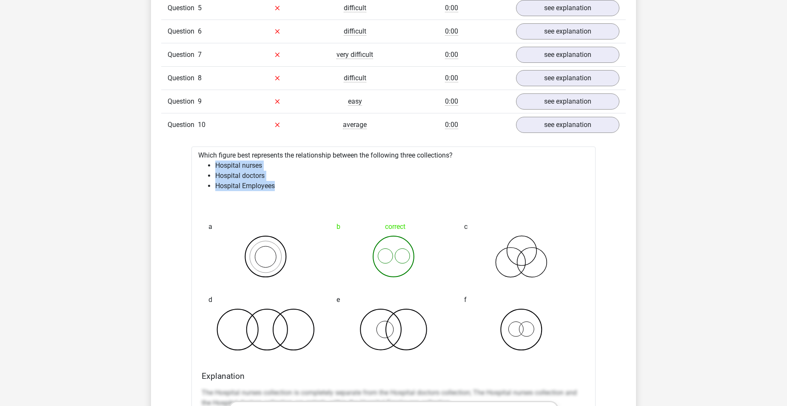
drag, startPoint x: 289, startPoint y: 187, endPoint x: 215, endPoint y: 168, distance: 75.8
click at [215, 168] on ul "Hospital nurses Hospital doctors Hospital Employees" at bounding box center [393, 176] width 390 height 31
drag, startPoint x: 215, startPoint y: 168, endPoint x: 254, endPoint y: 188, distance: 43.2
copy ul "Hospital nurses Hospital doctors Hospital Employees"
click at [667, 224] on div "Go premium Islam eslamsabri@rocketmail.com" at bounding box center [393, 341] width 787 height 1702
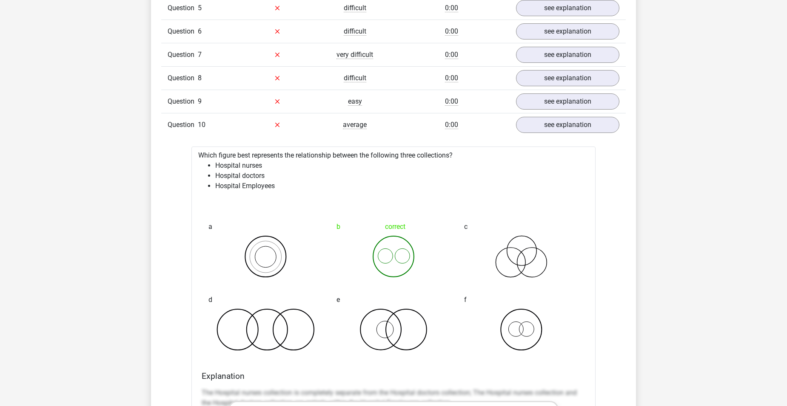
click at [724, 280] on div "Go premium Islam eslamsabri@rocketmail.com" at bounding box center [393, 341] width 787 height 1702
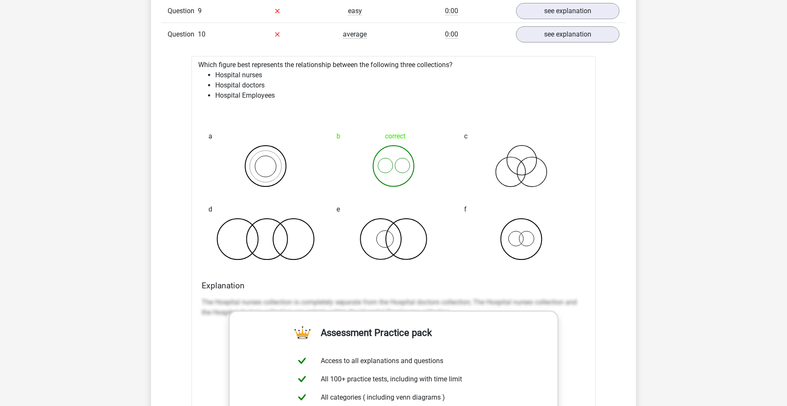
scroll to position [553, 0]
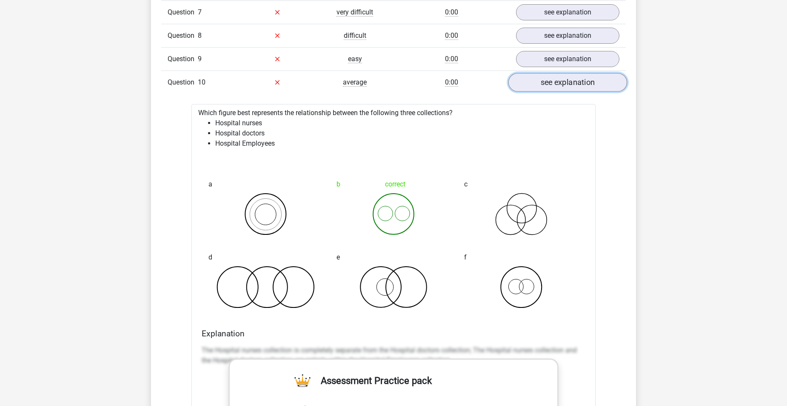
click at [585, 85] on link "see explanation" at bounding box center [567, 82] width 119 height 19
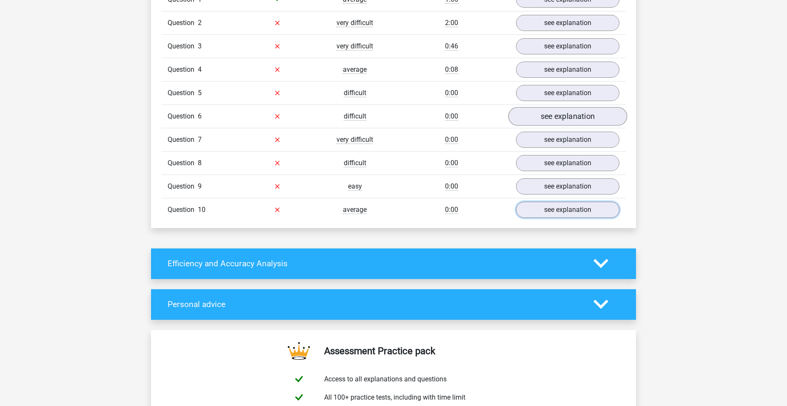
scroll to position [383, 0]
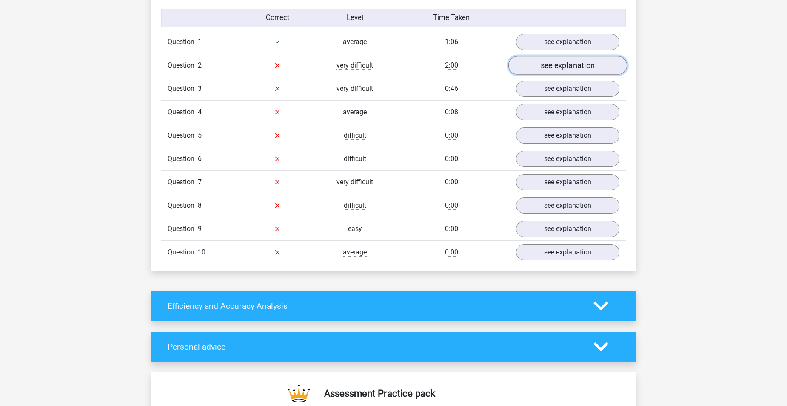
click at [580, 69] on link "see explanation" at bounding box center [567, 65] width 119 height 19
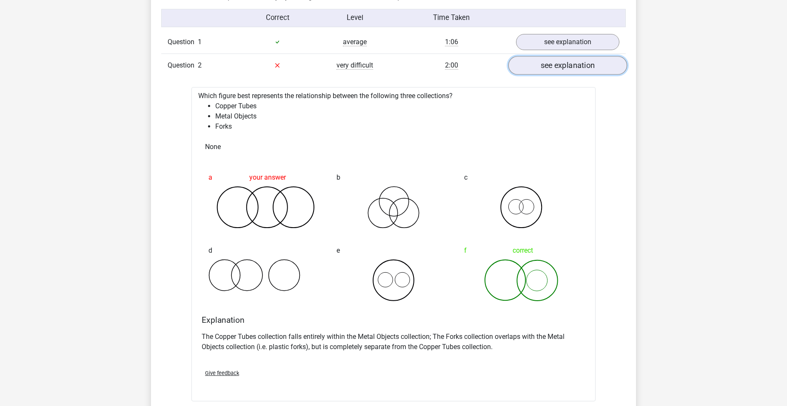
click at [580, 69] on link "see explanation" at bounding box center [567, 65] width 119 height 19
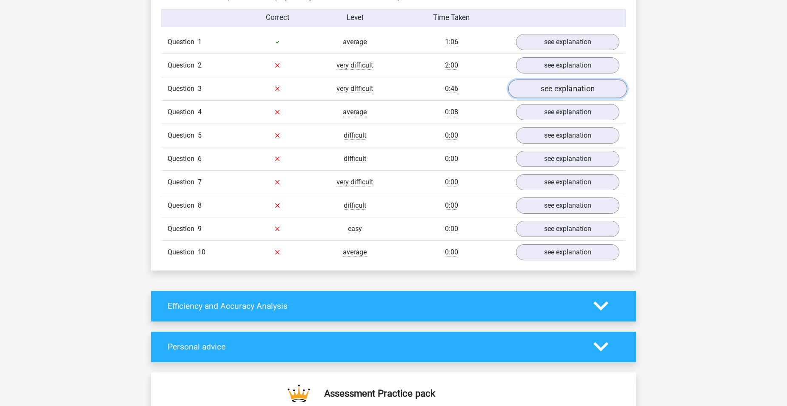
click at [580, 88] on link "see explanation" at bounding box center [567, 89] width 119 height 19
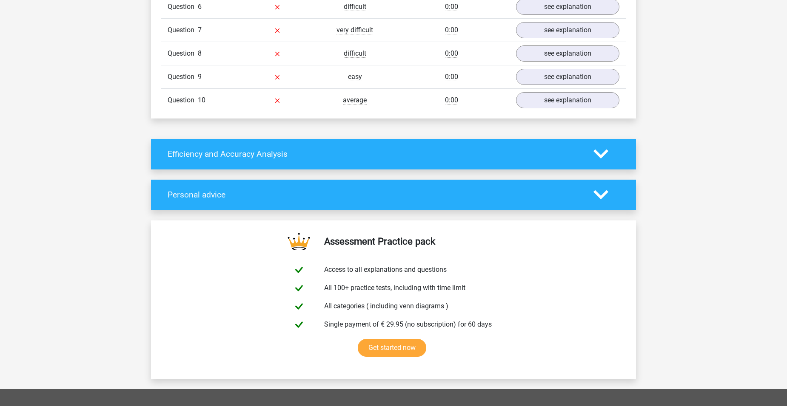
scroll to position [978, 0]
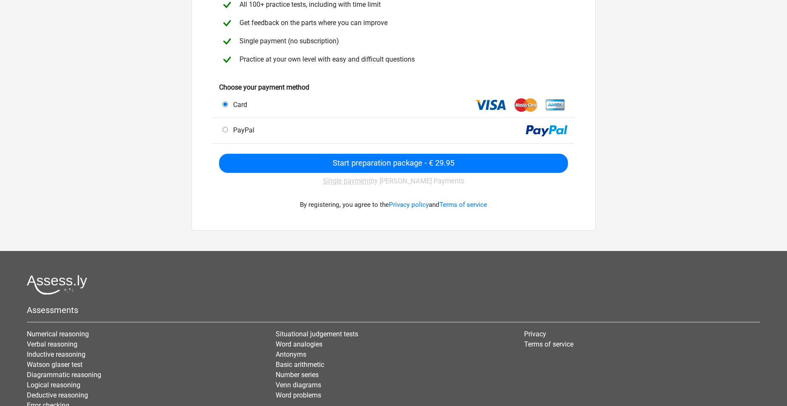
scroll to position [9, 0]
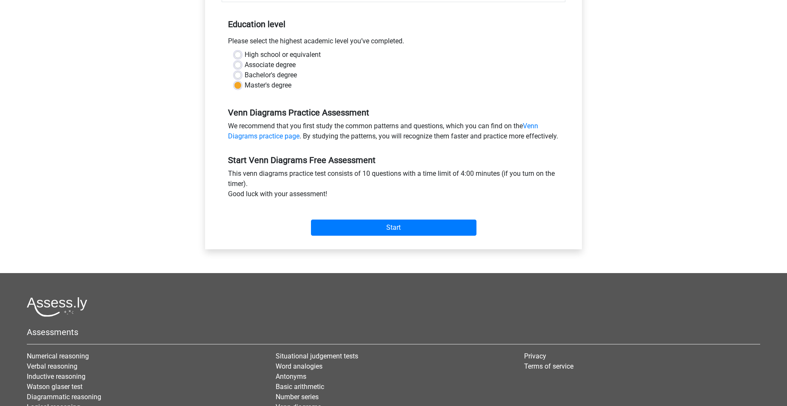
scroll to position [170, 0]
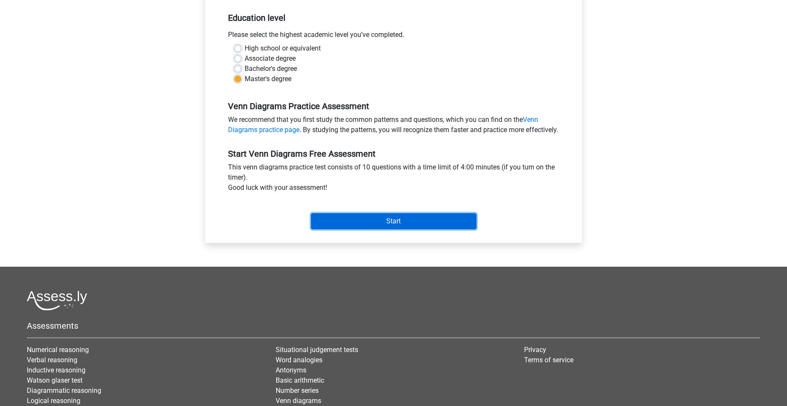
click at [405, 230] on input "Start" at bounding box center [393, 221] width 165 height 16
